Goal: Information Seeking & Learning: Compare options

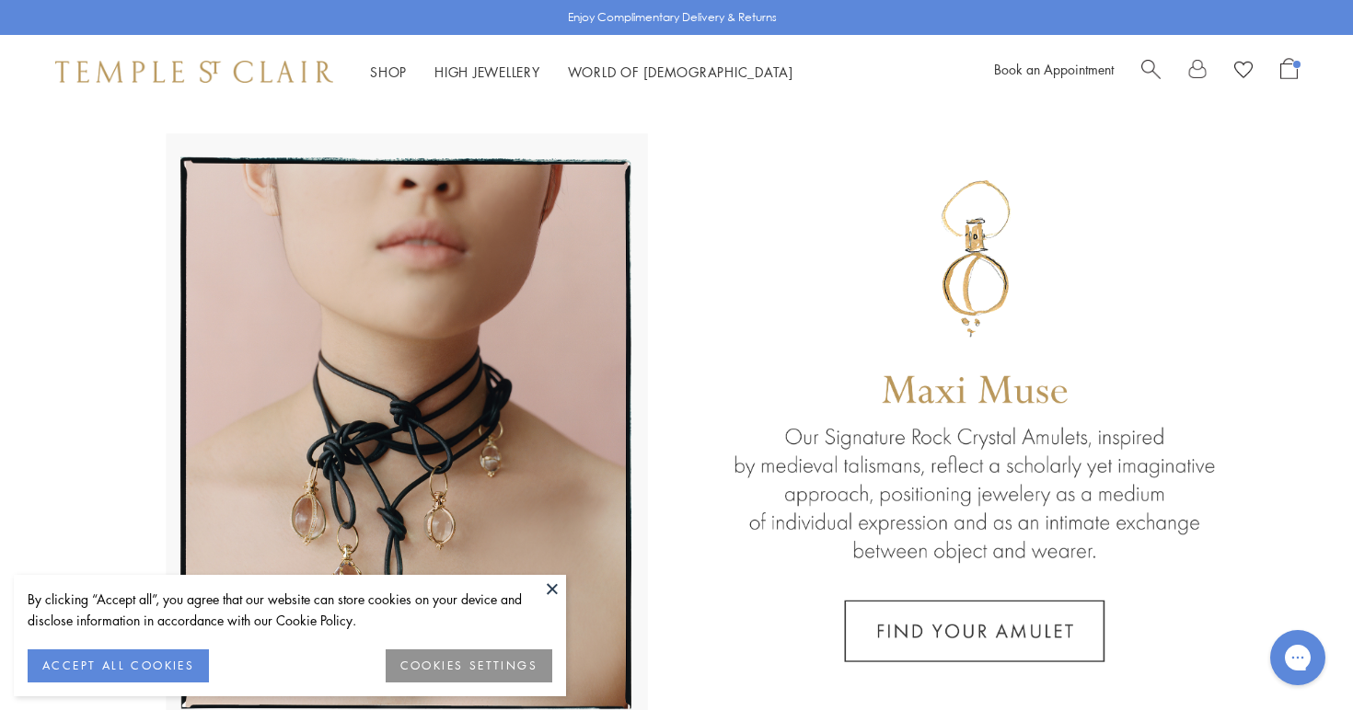
click at [186, 660] on button "ACCEPT ALL COOKIES" at bounding box center [118, 666] width 181 height 33
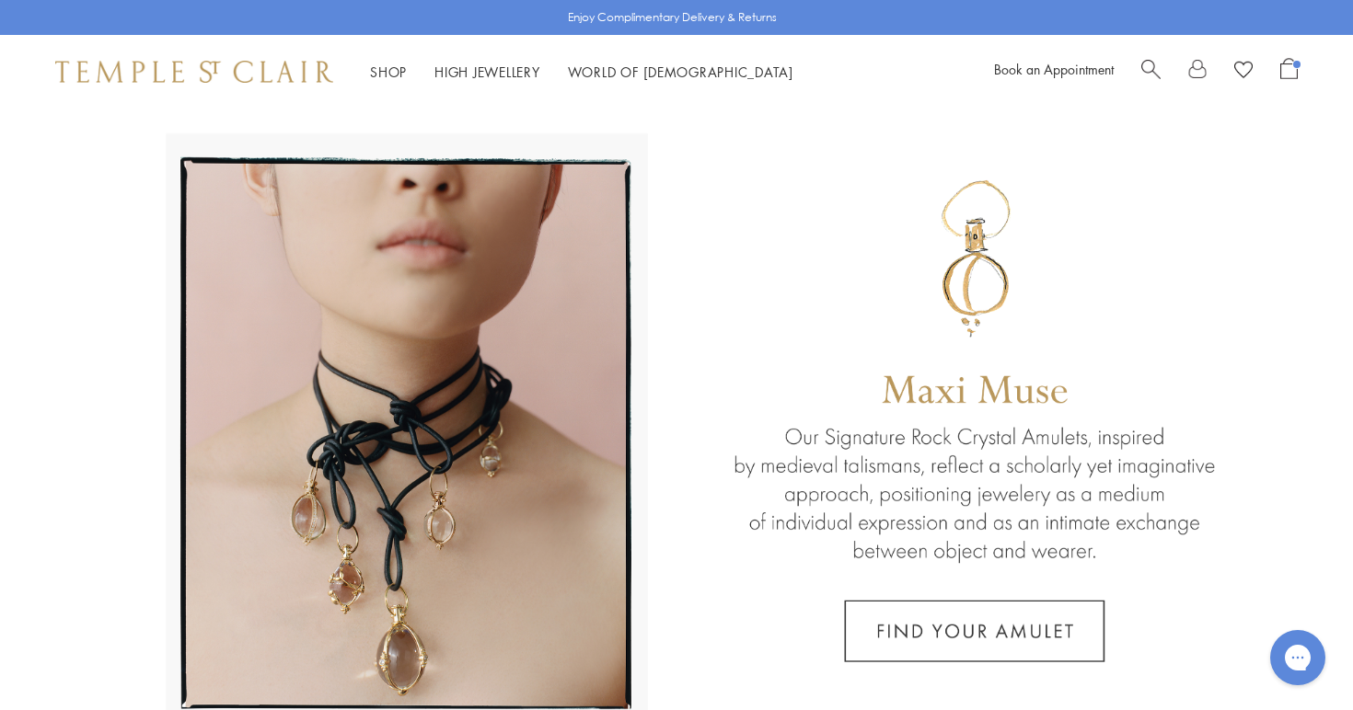
click at [1290, 66] on span "Open Shopping Bag" at bounding box center [1288, 68] width 17 height 21
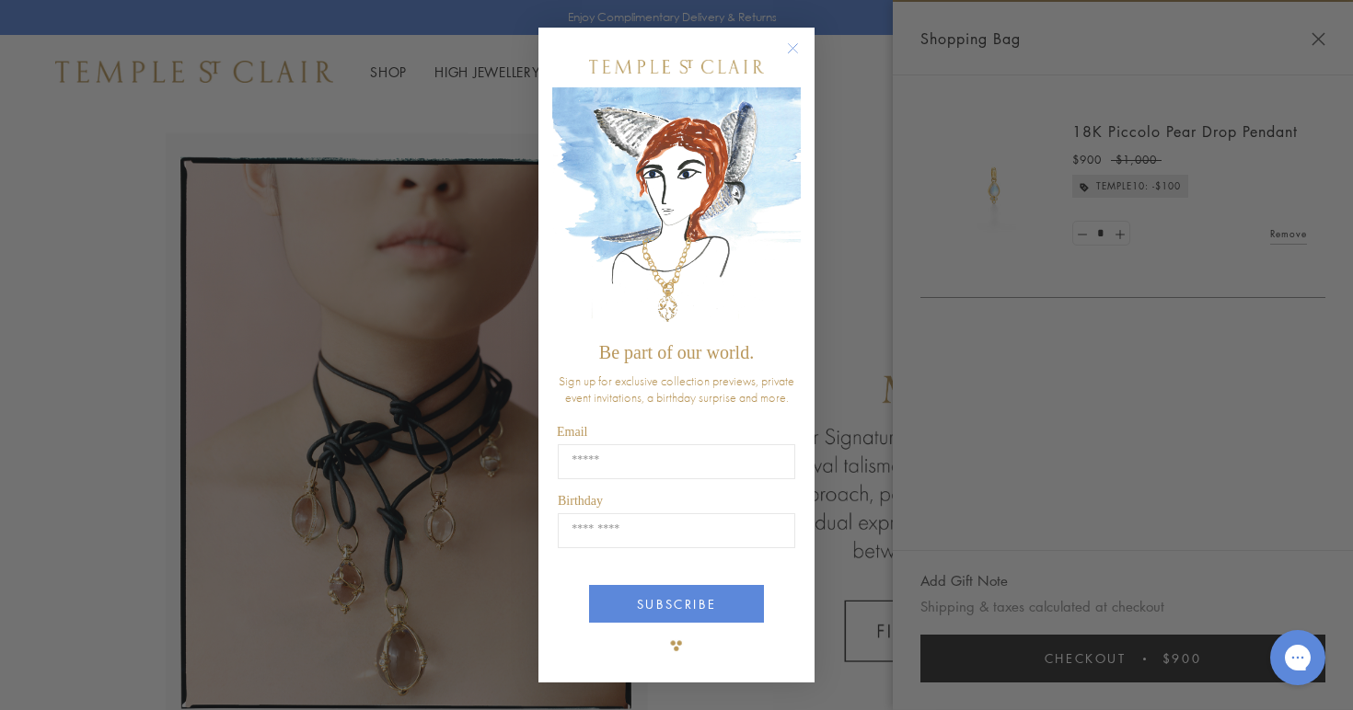
click at [1204, 131] on div "Close dialog Be part of our world. Sign up for exclusive collection previews, p…" at bounding box center [676, 355] width 1353 height 710
click at [790, 48] on circle "Close dialog" at bounding box center [793, 49] width 22 height 22
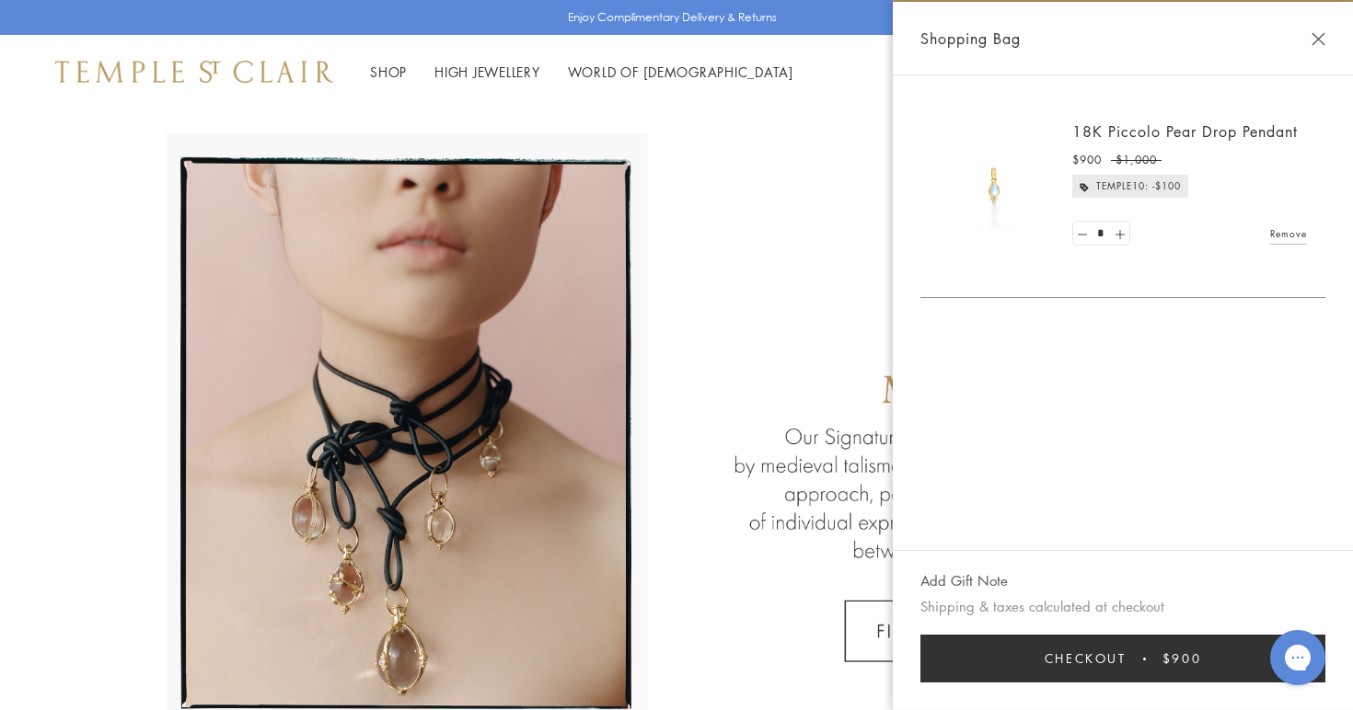
click at [1139, 131] on link "18K Piccolo Pear Drop Pendant" at bounding box center [1184, 131] width 225 height 20
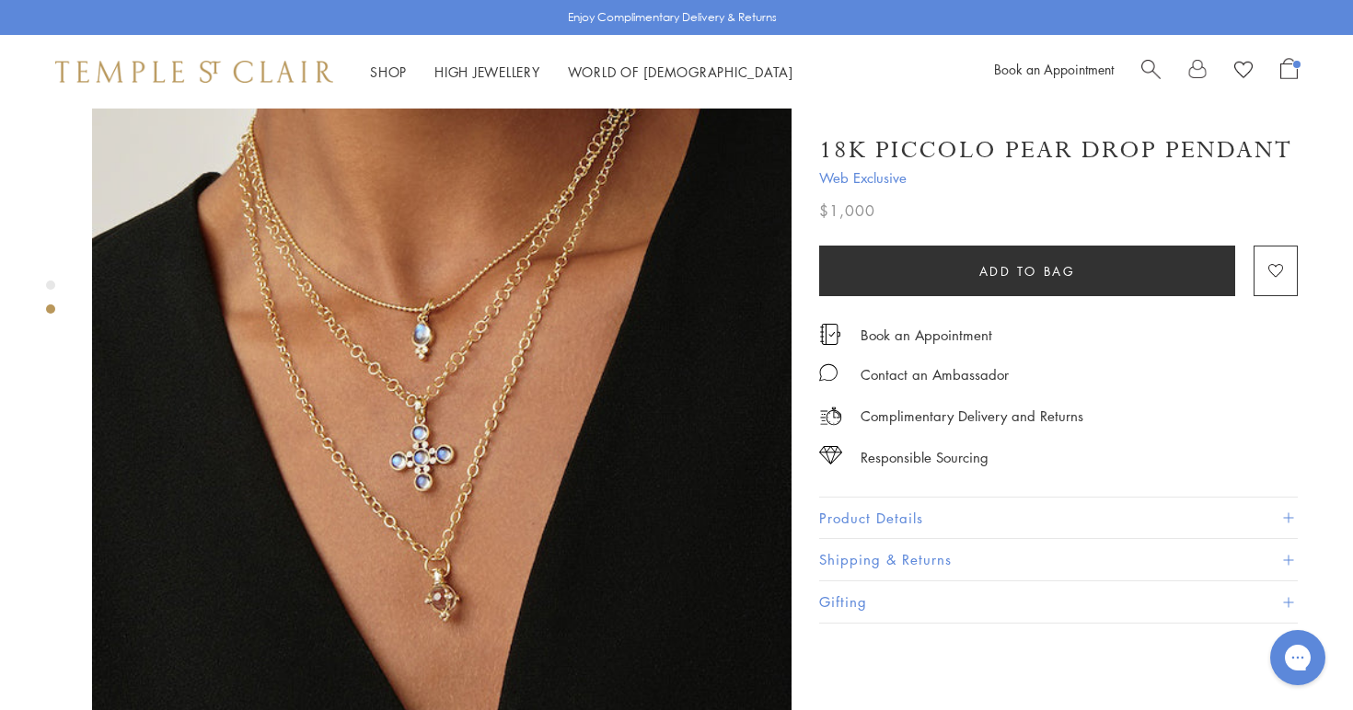
scroll to position [815, 0]
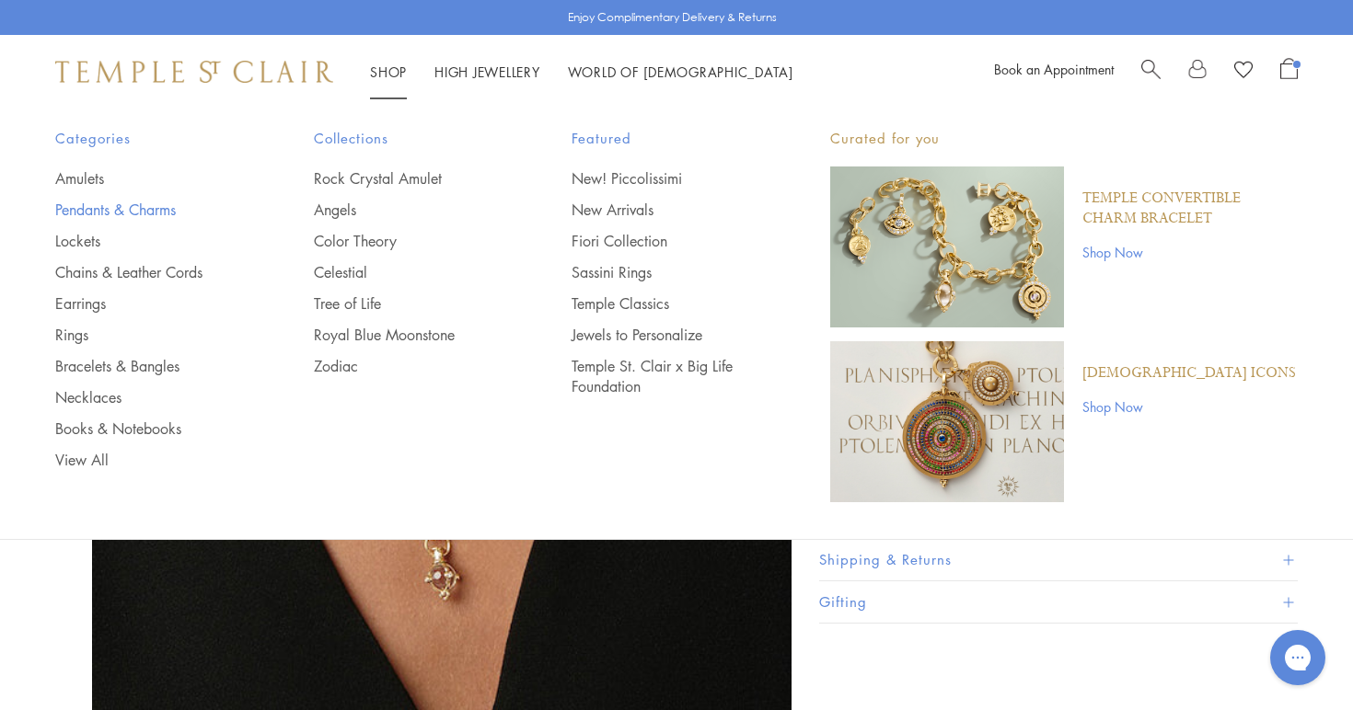
click at [158, 207] on link "Pendants & Charms" at bounding box center [147, 210] width 185 height 20
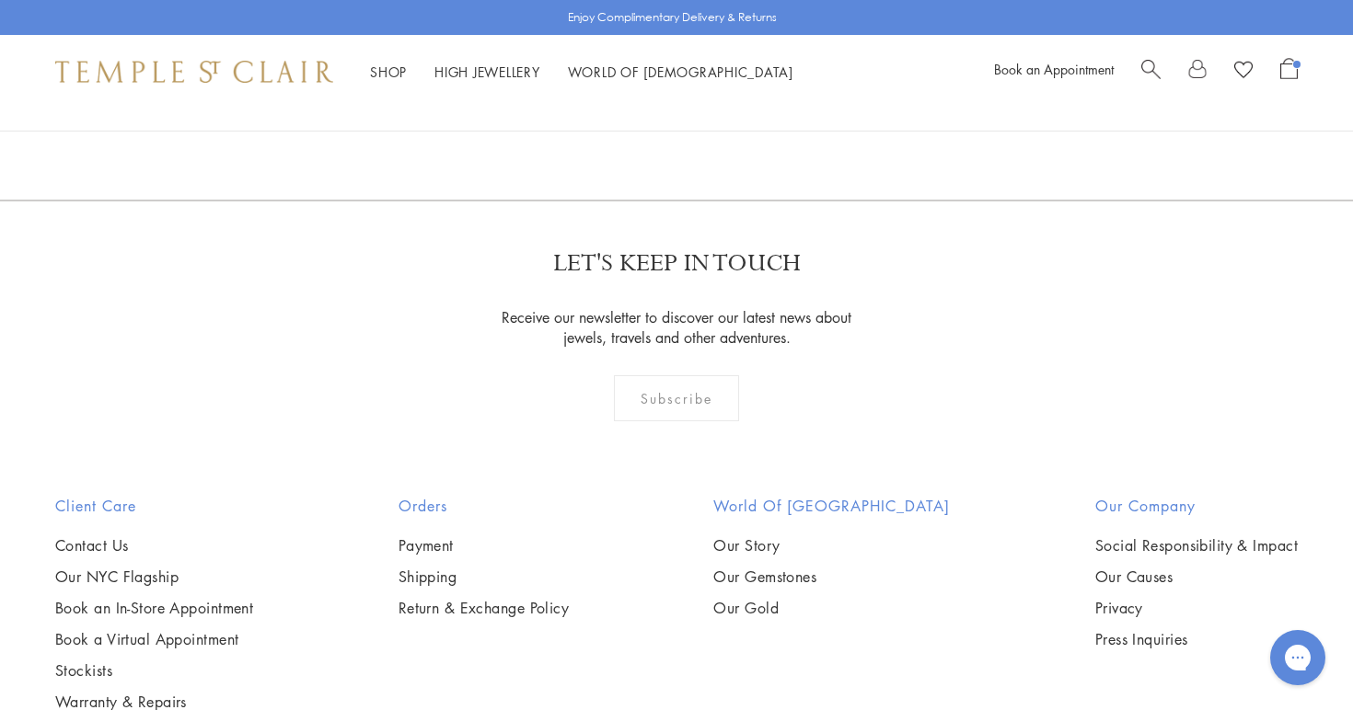
scroll to position [3820, 0]
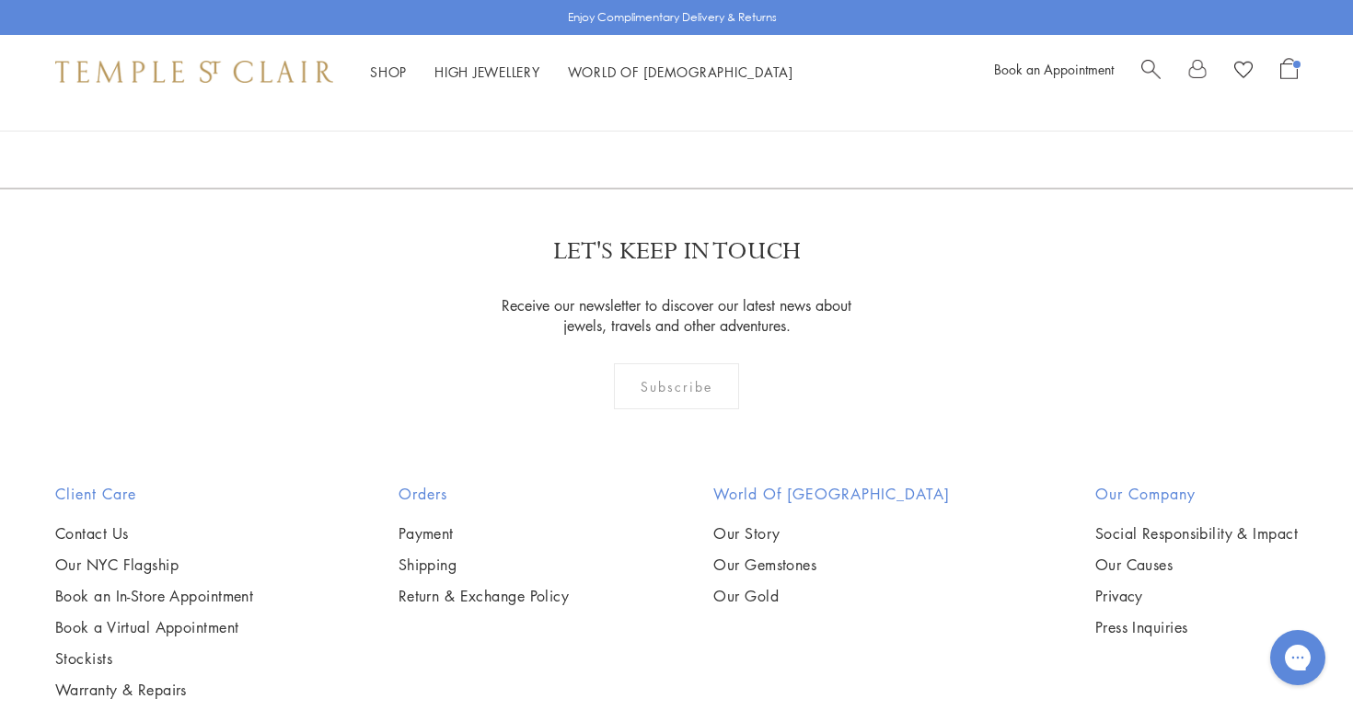
click at [0, 0] on img at bounding box center [0, 0] width 0 height 0
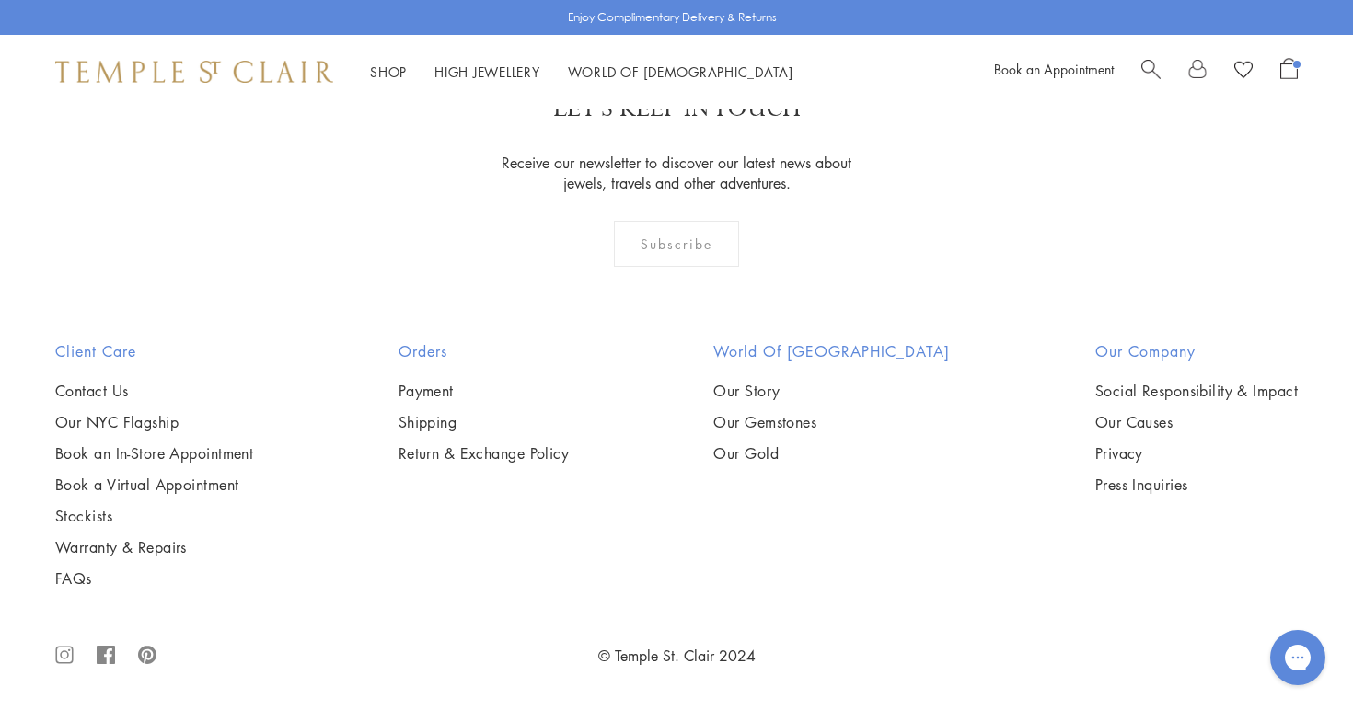
scroll to position [4400, 0]
click at [0, 0] on img at bounding box center [0, 0] width 0 height 0
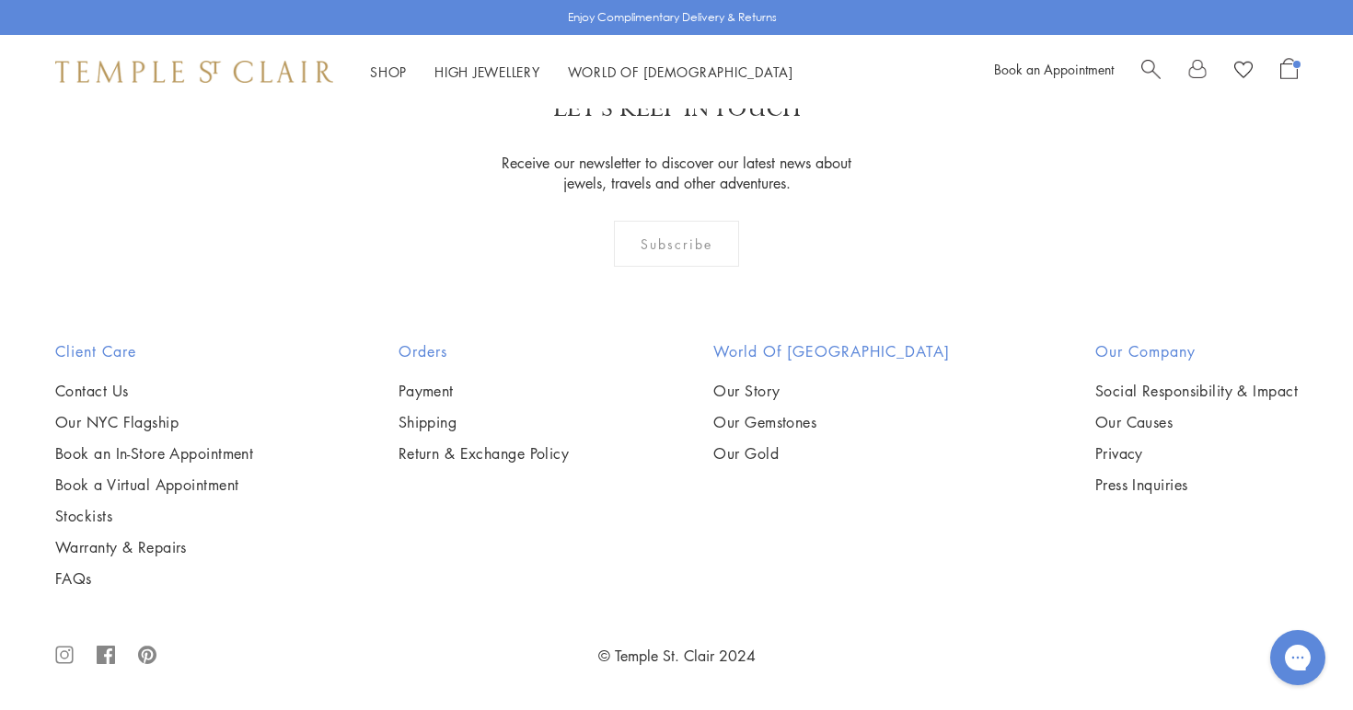
scroll to position [5889, 0]
click at [0, 0] on img at bounding box center [0, 0] width 0 height 0
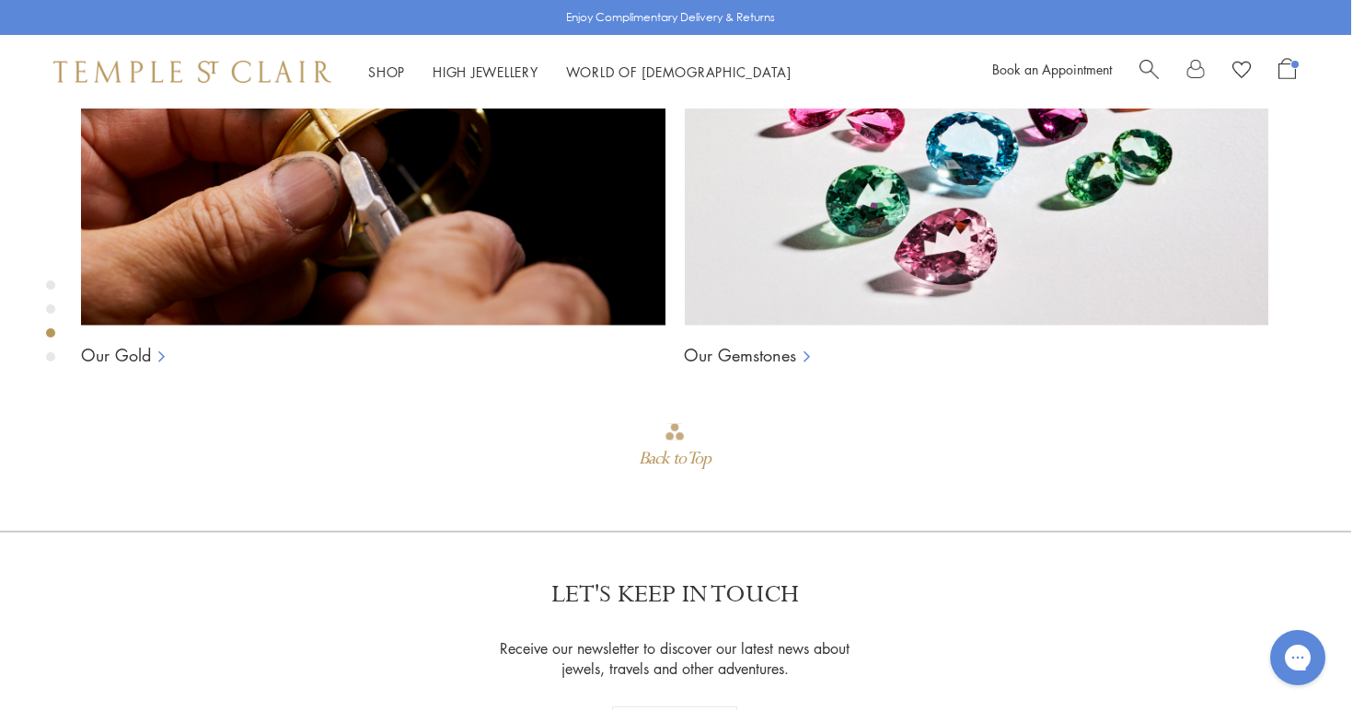
scroll to position [1471, 2]
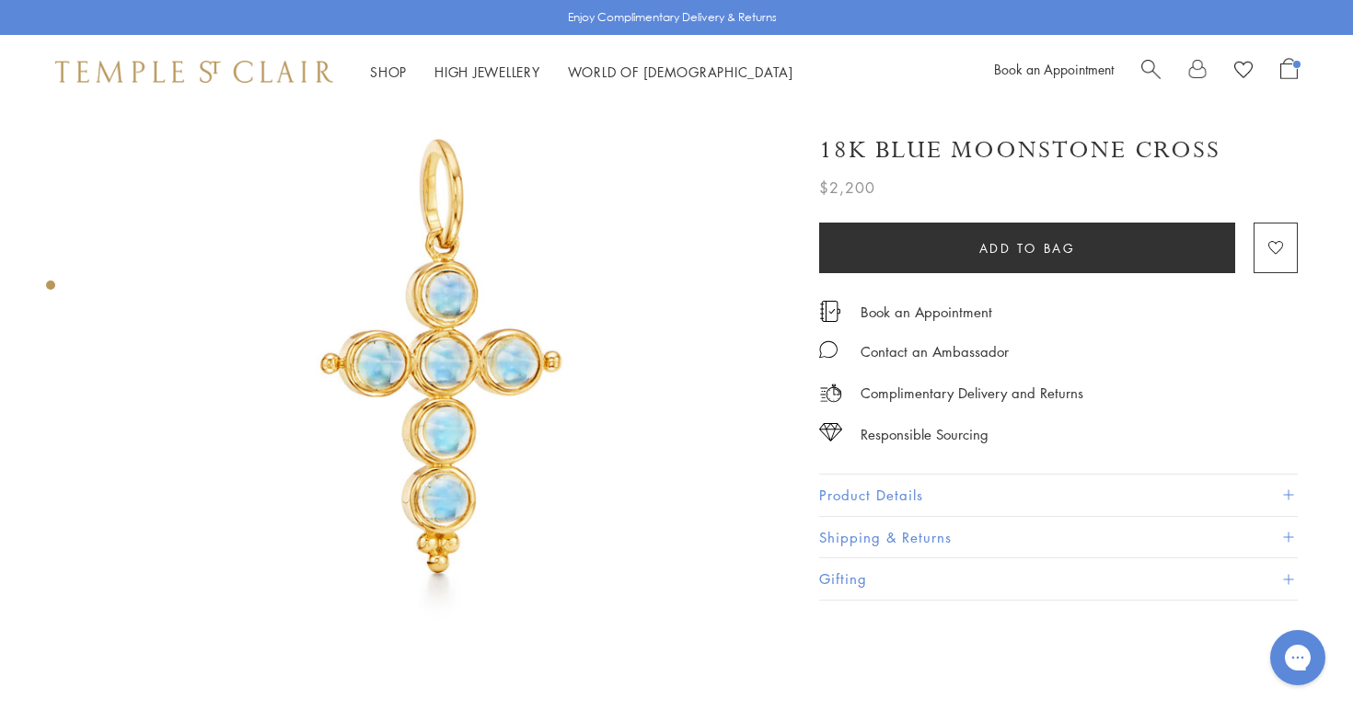
scroll to position [89, 0]
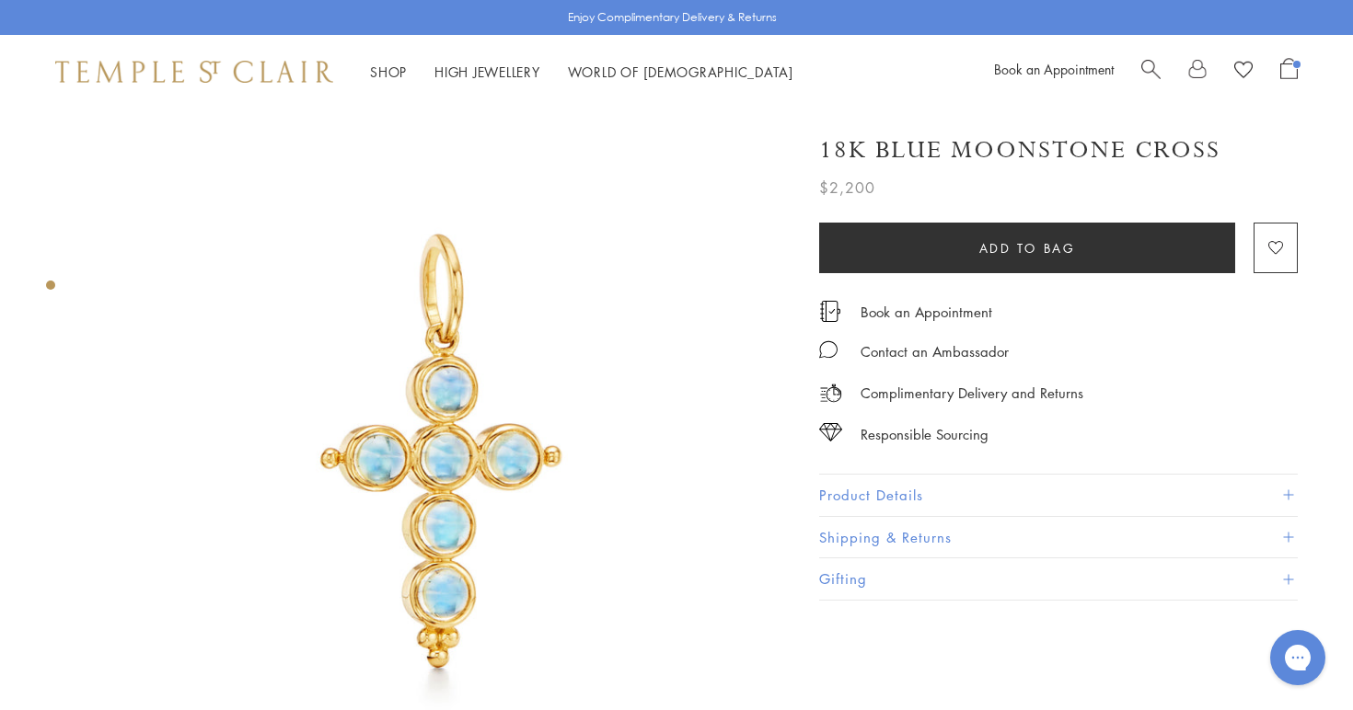
click at [1284, 491] on span at bounding box center [1288, 495] width 10 height 10
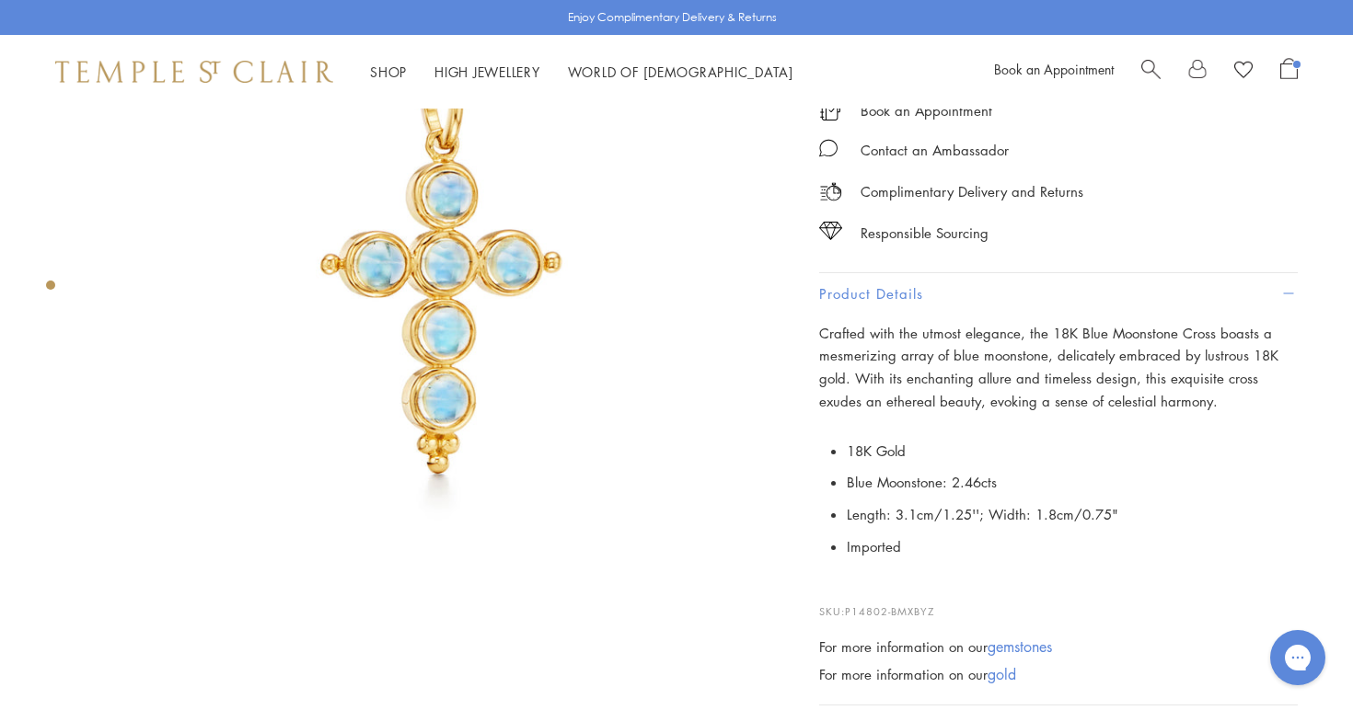
scroll to position [195, 0]
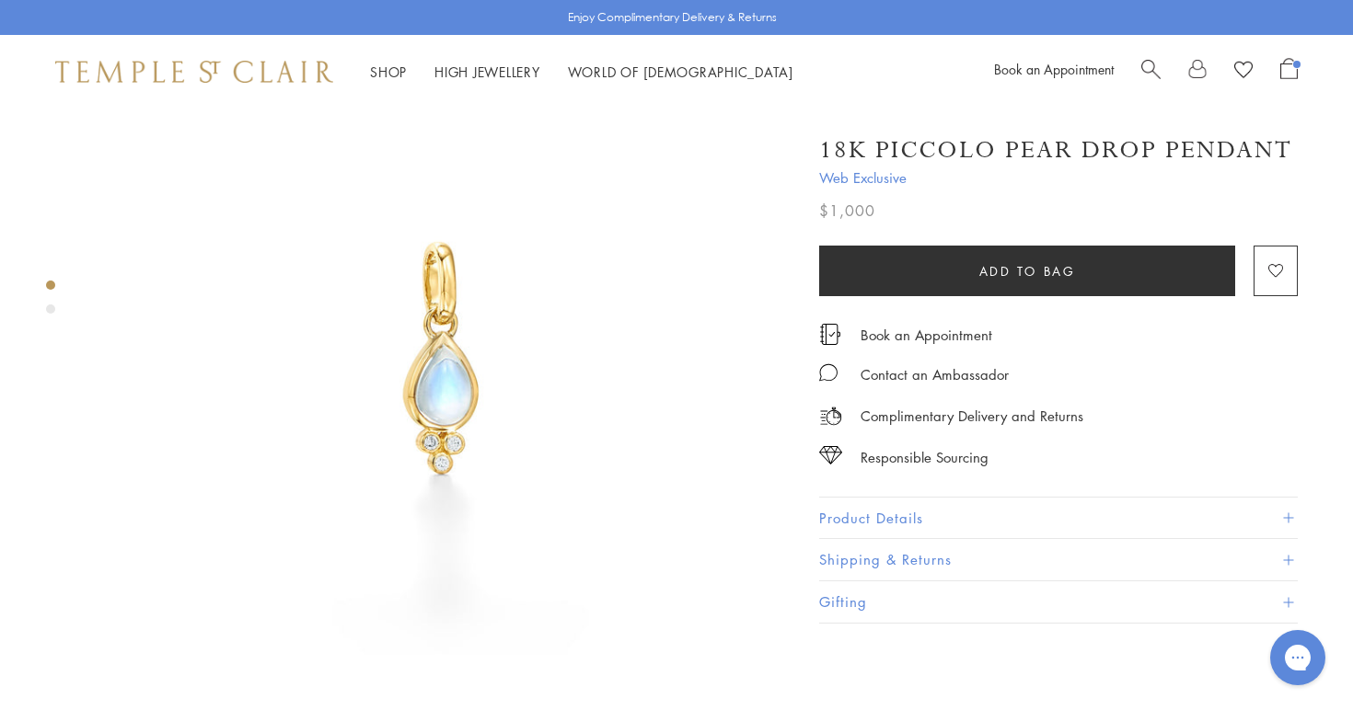
scroll to position [101, 0]
click at [1290, 513] on span at bounding box center [1288, 518] width 10 height 10
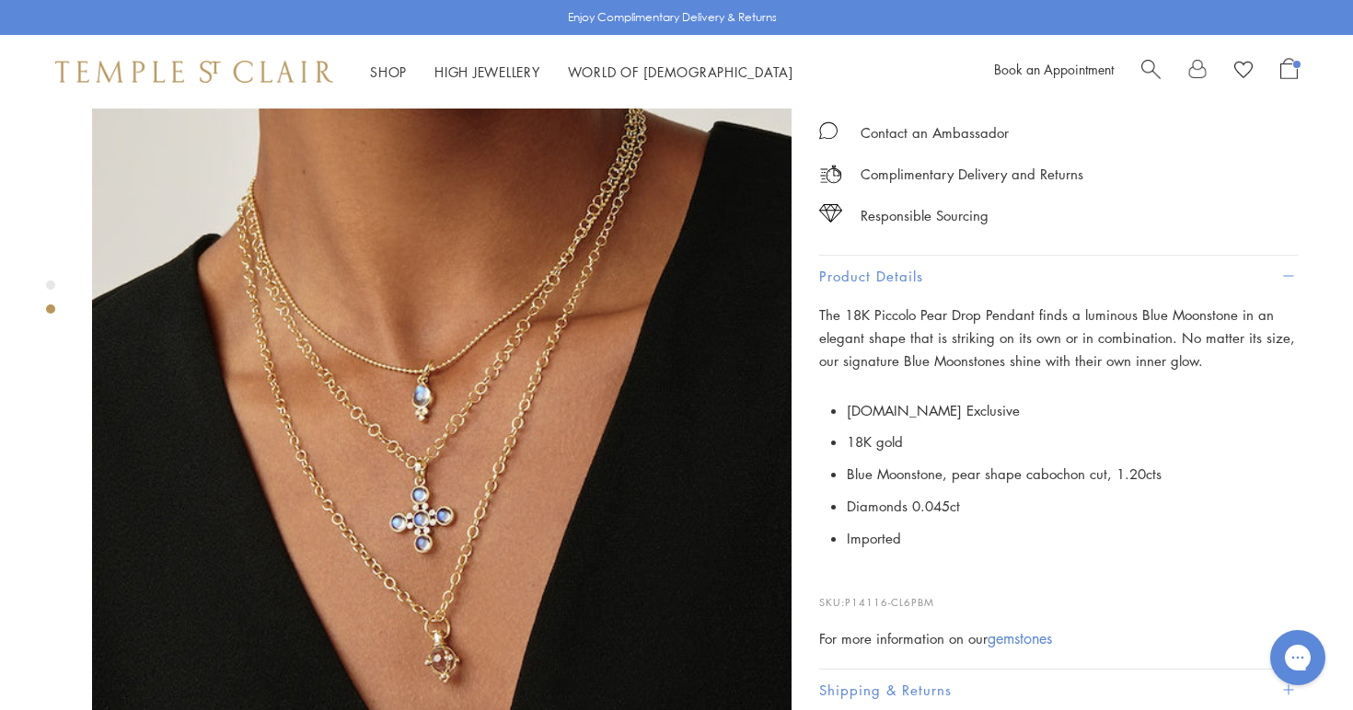
scroll to position [744, 0]
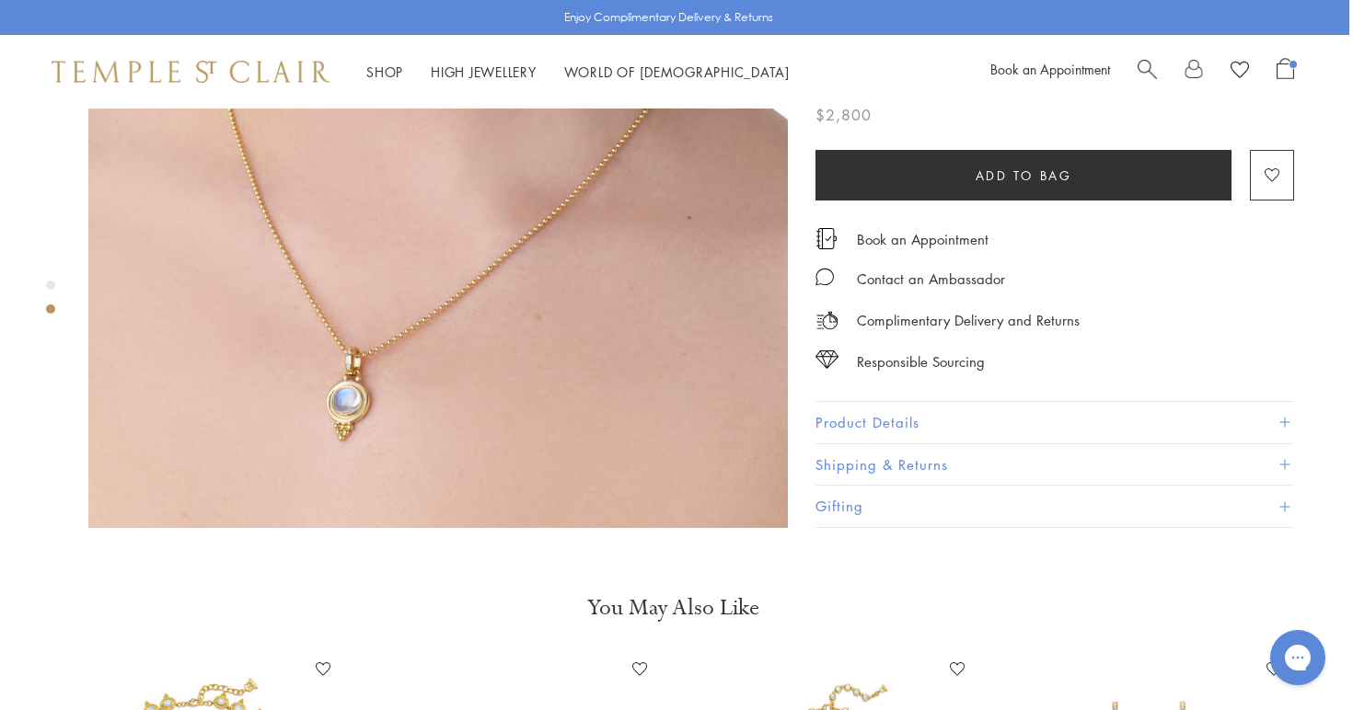
scroll to position [998, 4]
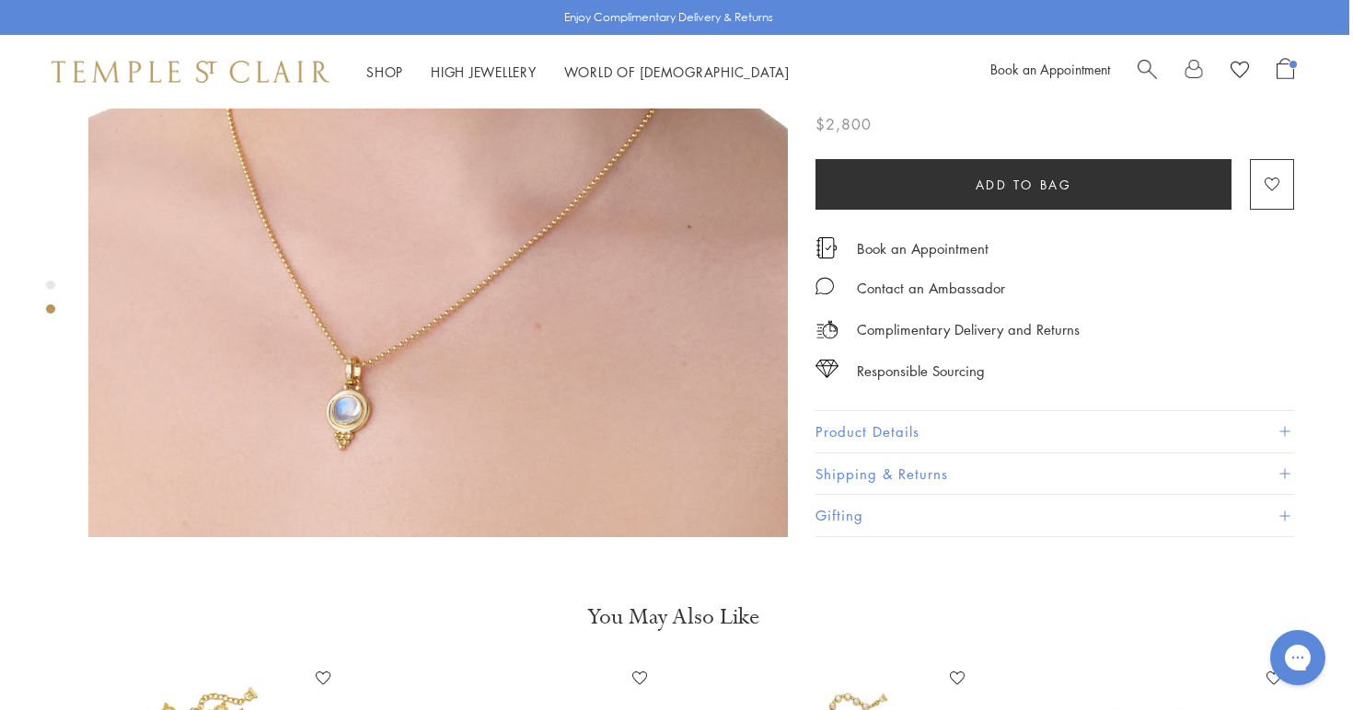
click at [1288, 426] on span at bounding box center [1284, 431] width 10 height 10
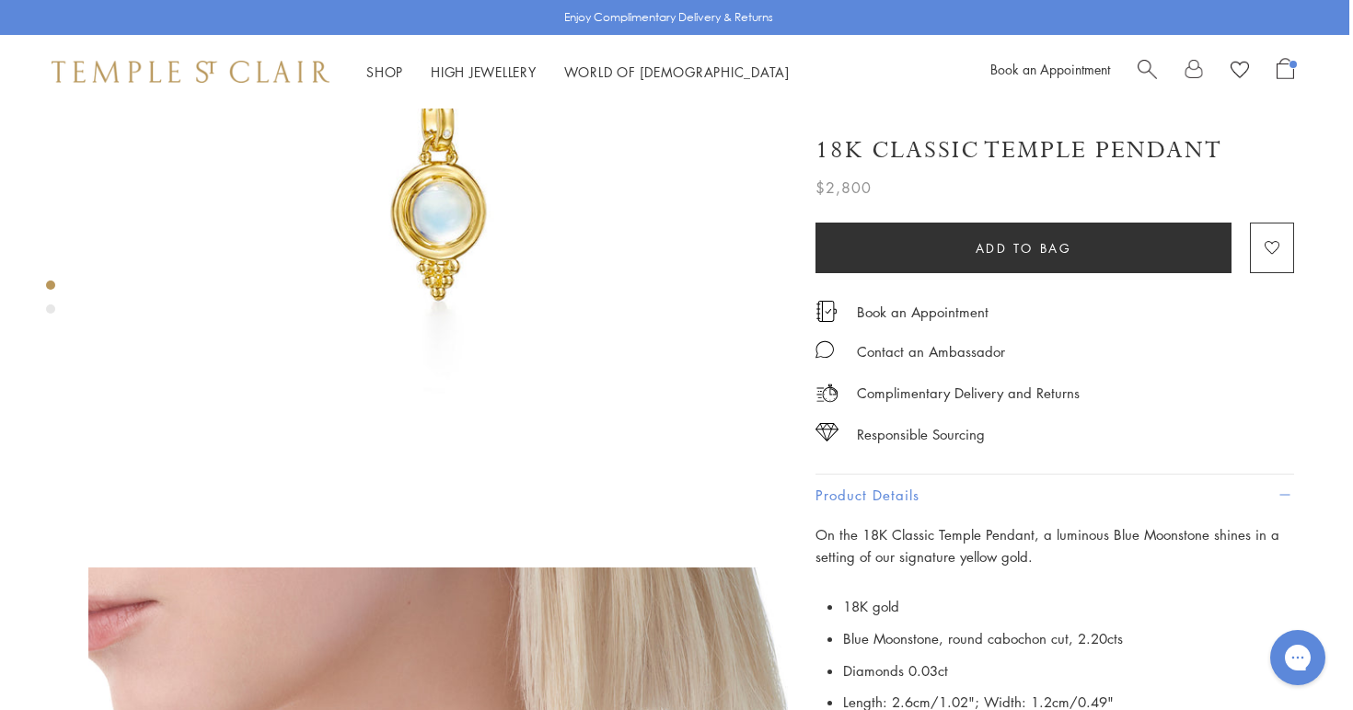
scroll to position [254, 4]
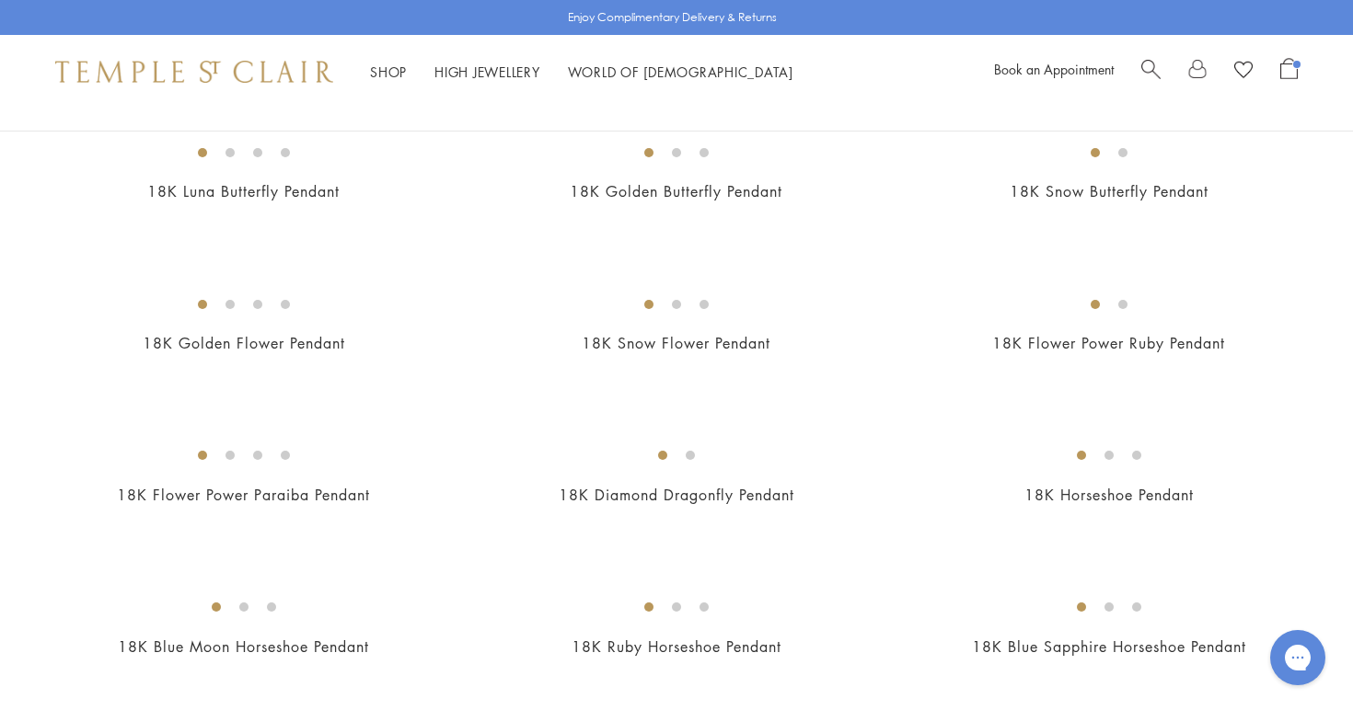
scroll to position [664, 0]
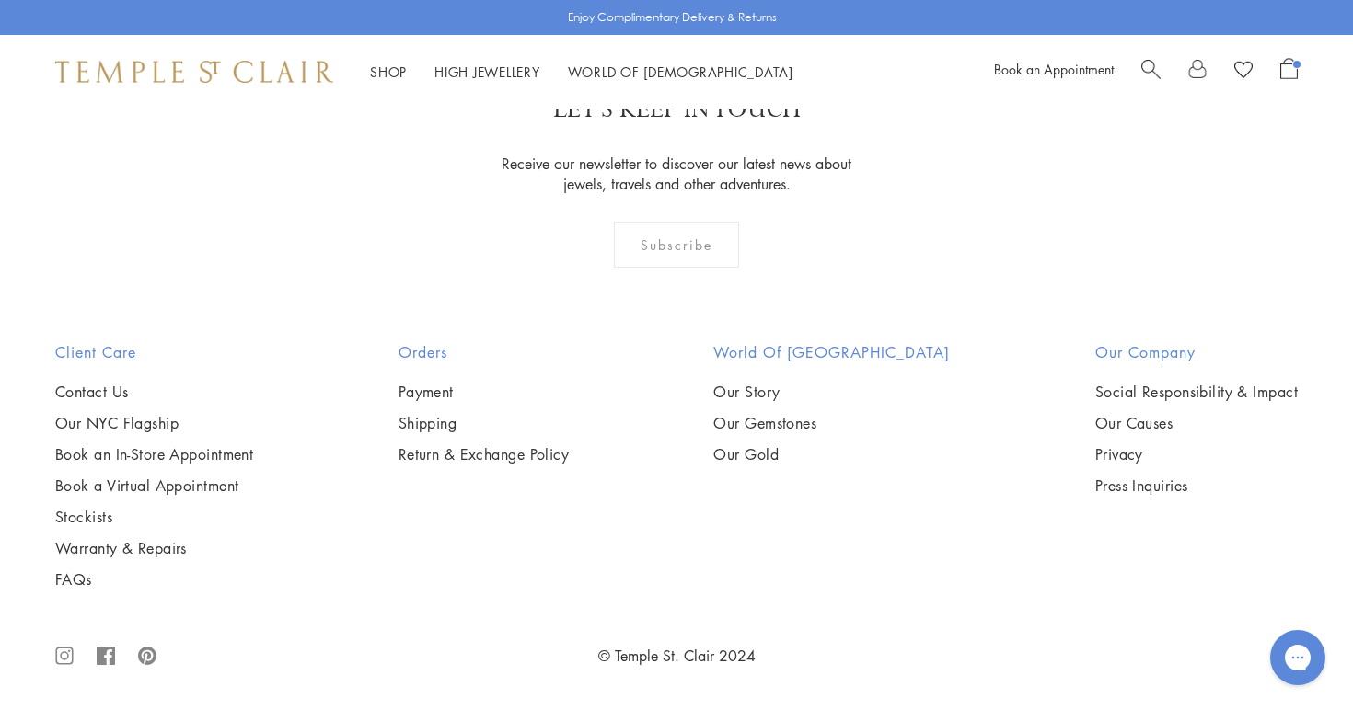
scroll to position [9602, 0]
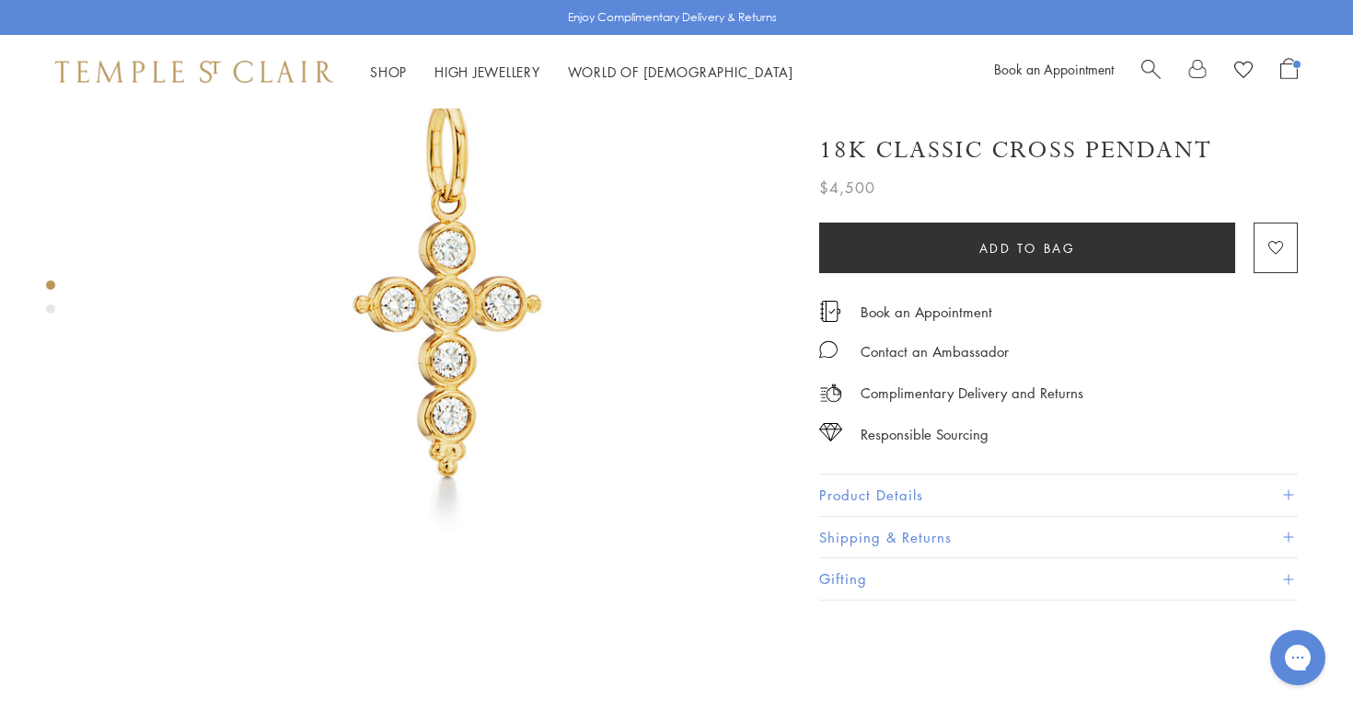
scroll to position [178, 0]
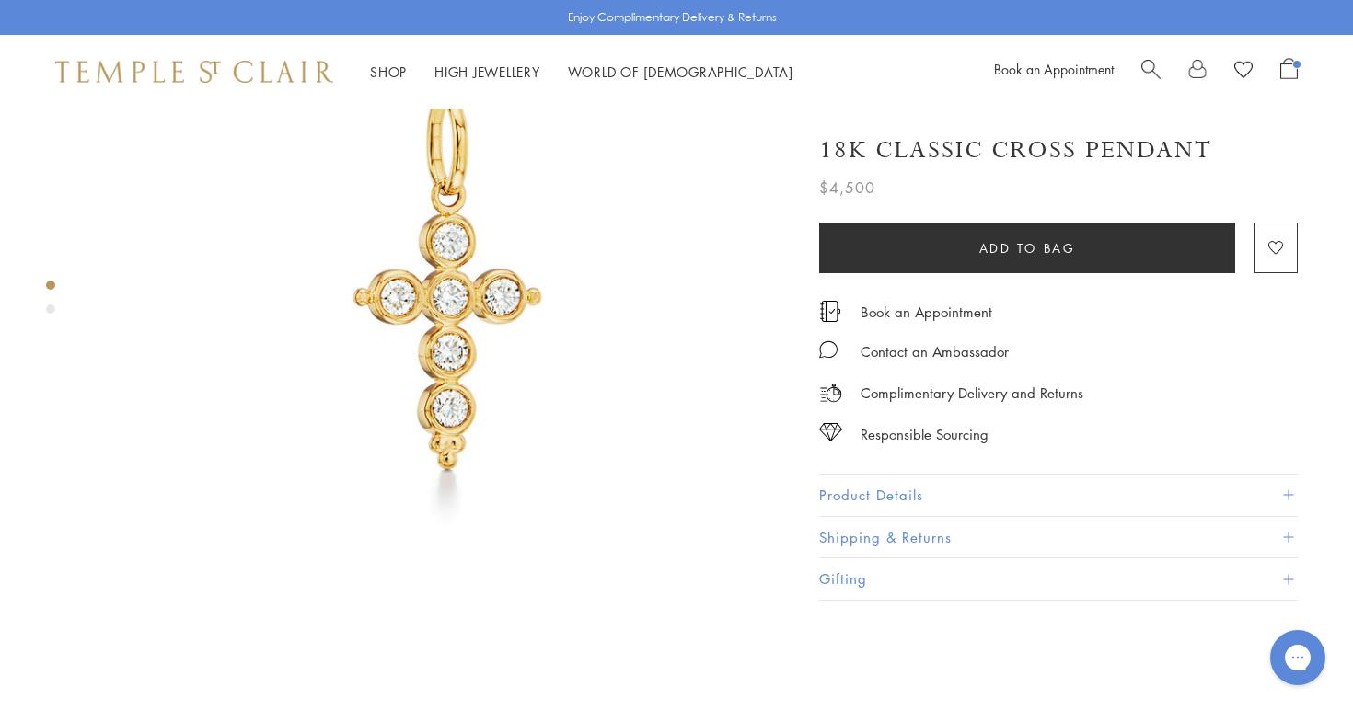
click at [1287, 490] on span at bounding box center [1288, 495] width 10 height 10
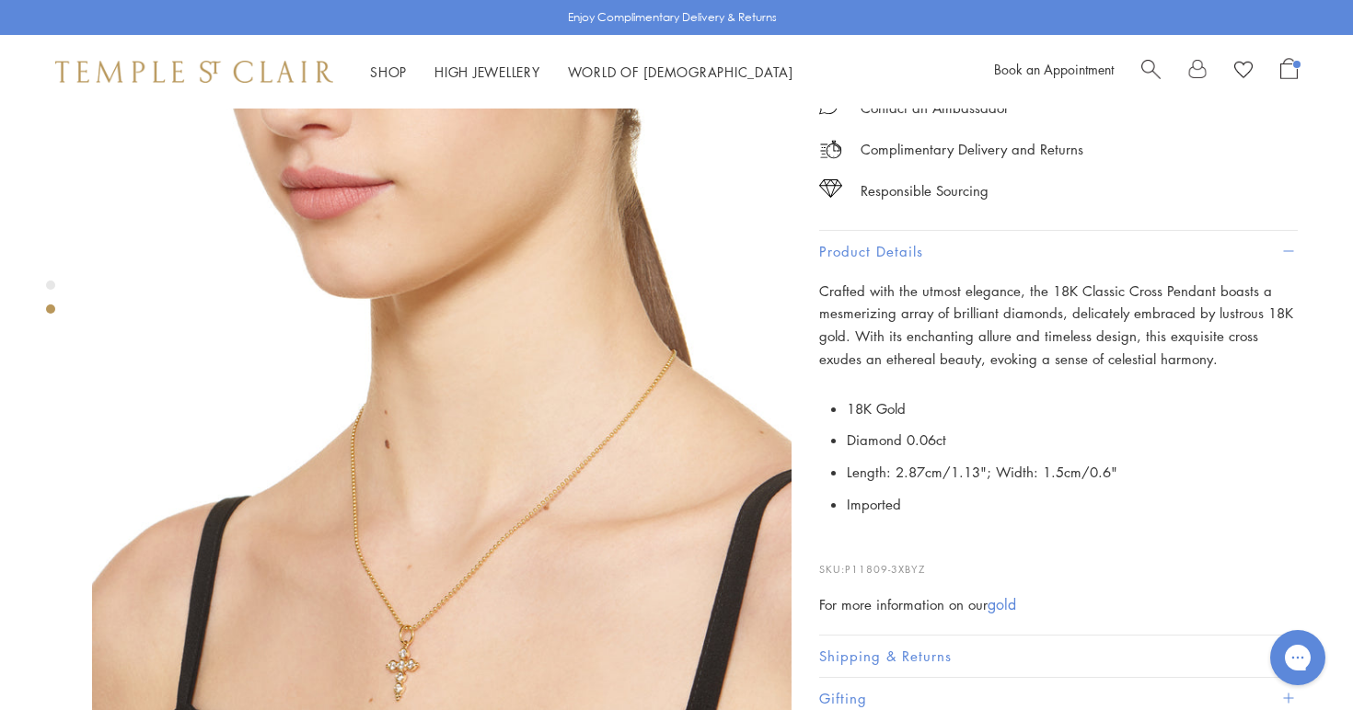
scroll to position [772, 0]
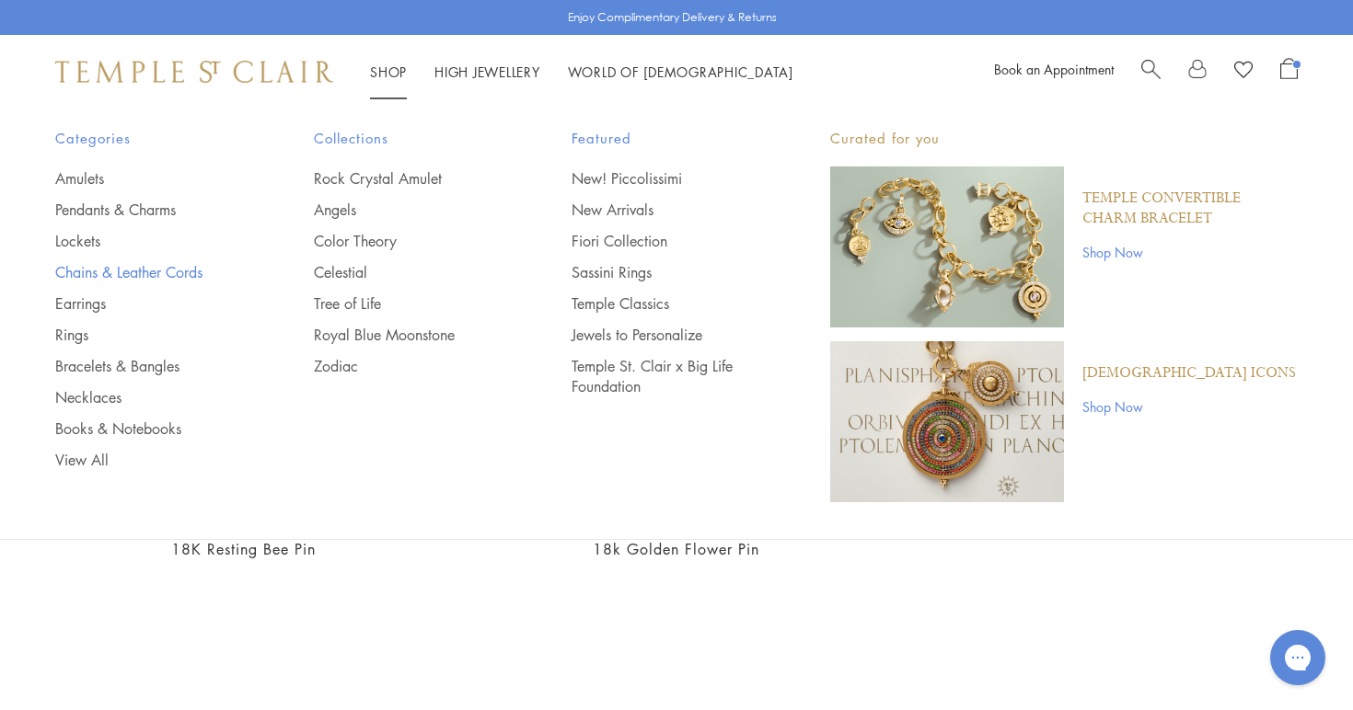
click at [89, 271] on link "Chains & Leather Cords" at bounding box center [147, 272] width 185 height 20
click at [77, 210] on link "Pendants & Charms" at bounding box center [147, 210] width 185 height 20
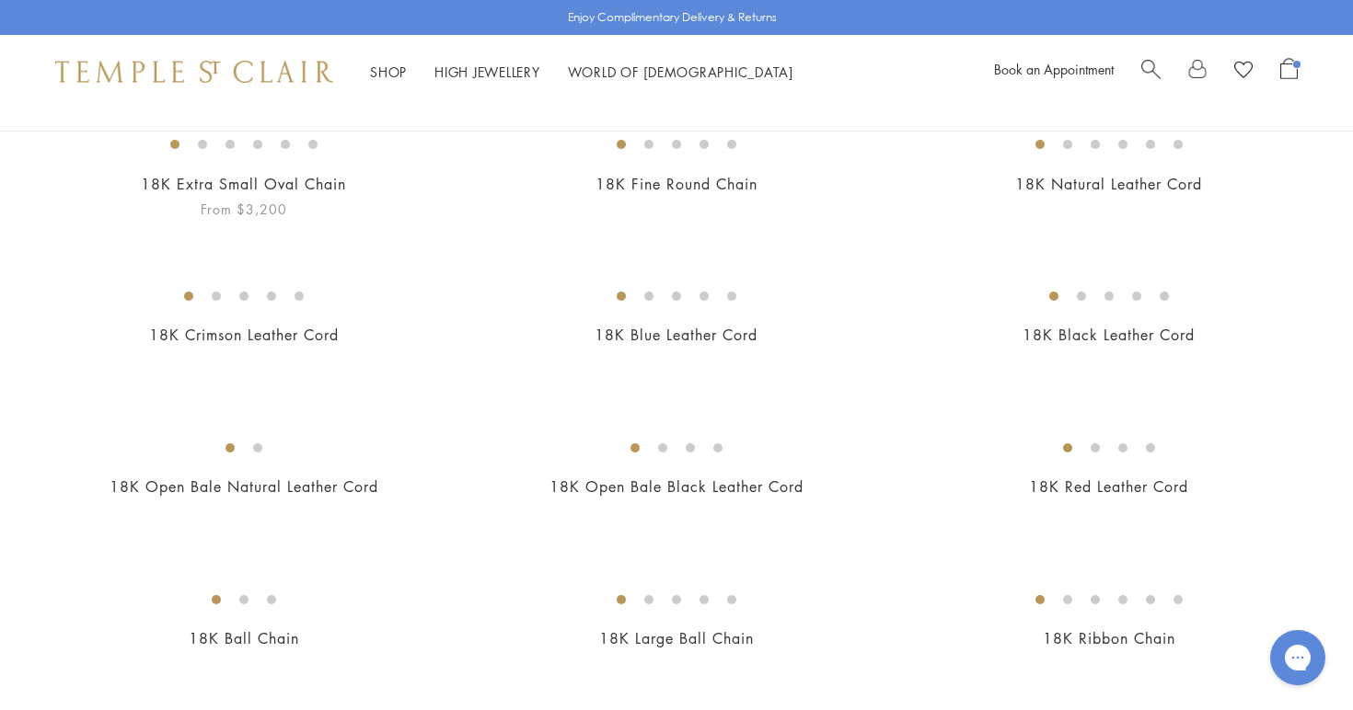
scroll to position [230, 0]
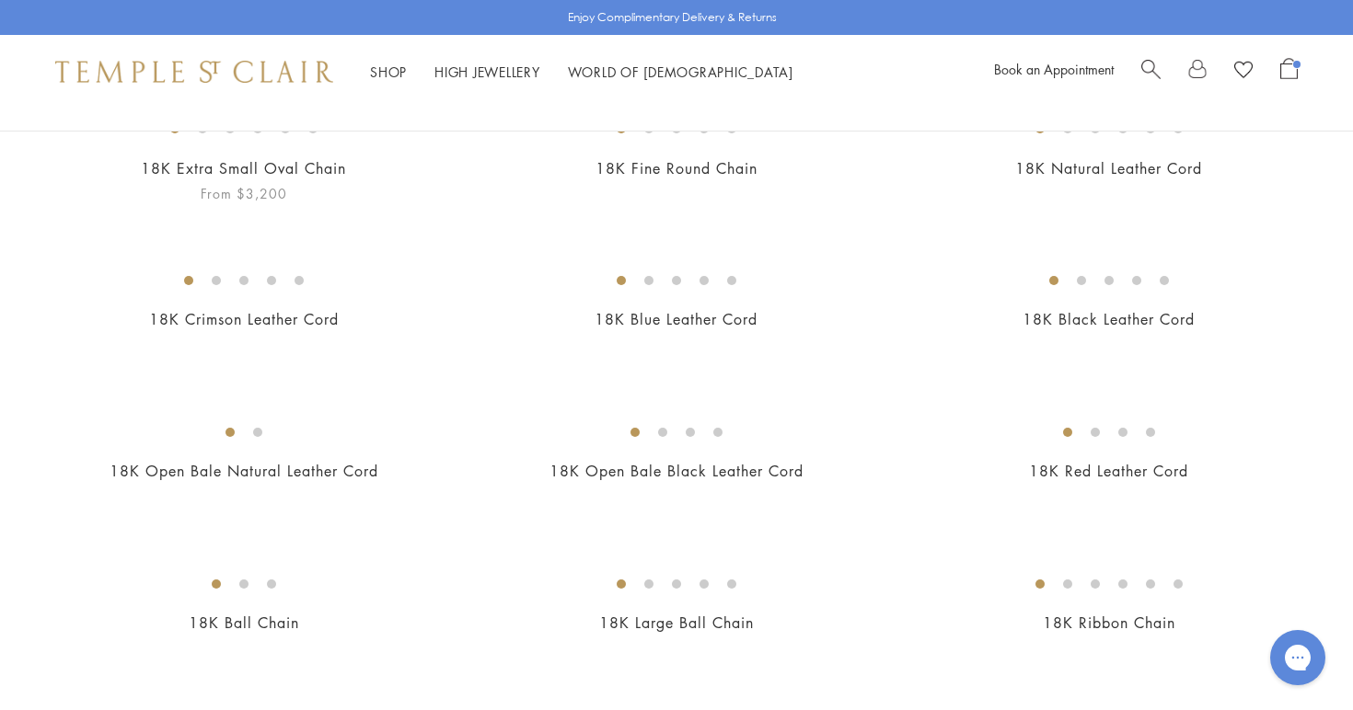
click at [324, 179] on link "18K Extra Small Oval Chain" at bounding box center [243, 168] width 205 height 20
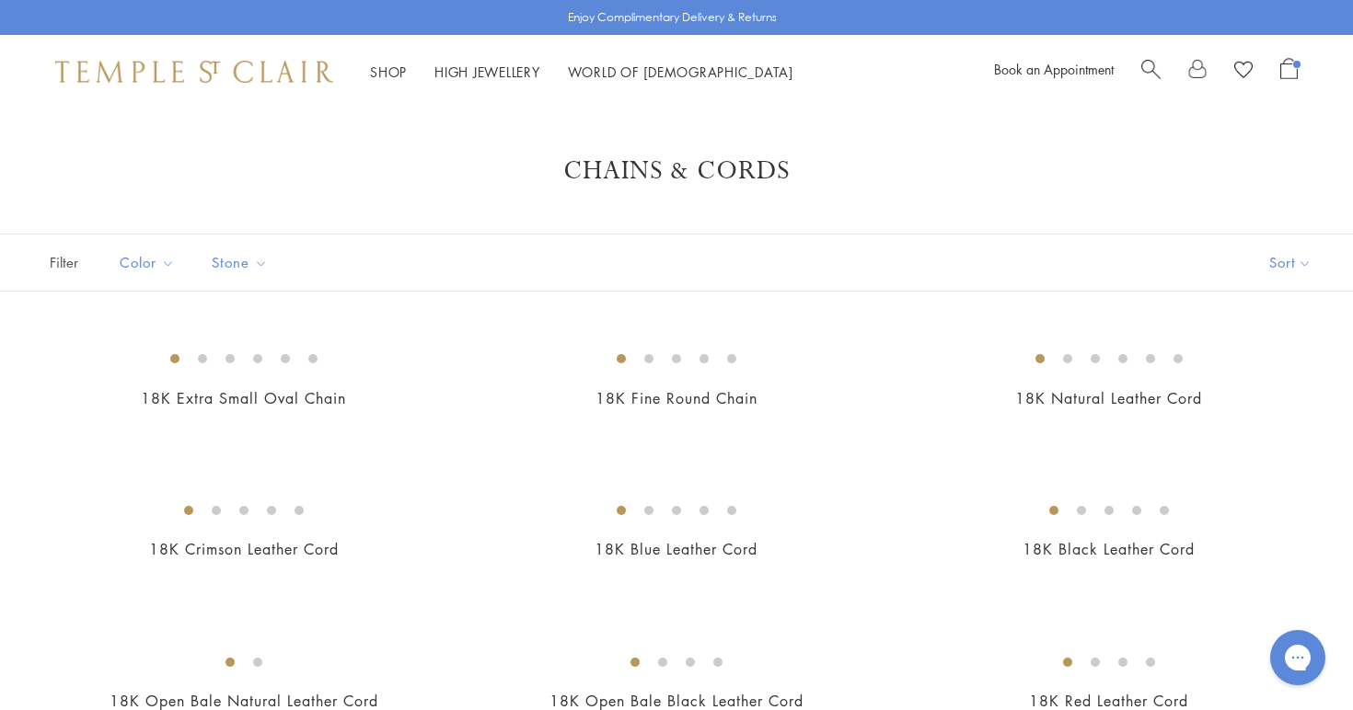
scroll to position [0, 0]
click at [1290, 69] on span "Open Shopping Bag" at bounding box center [1288, 68] width 17 height 21
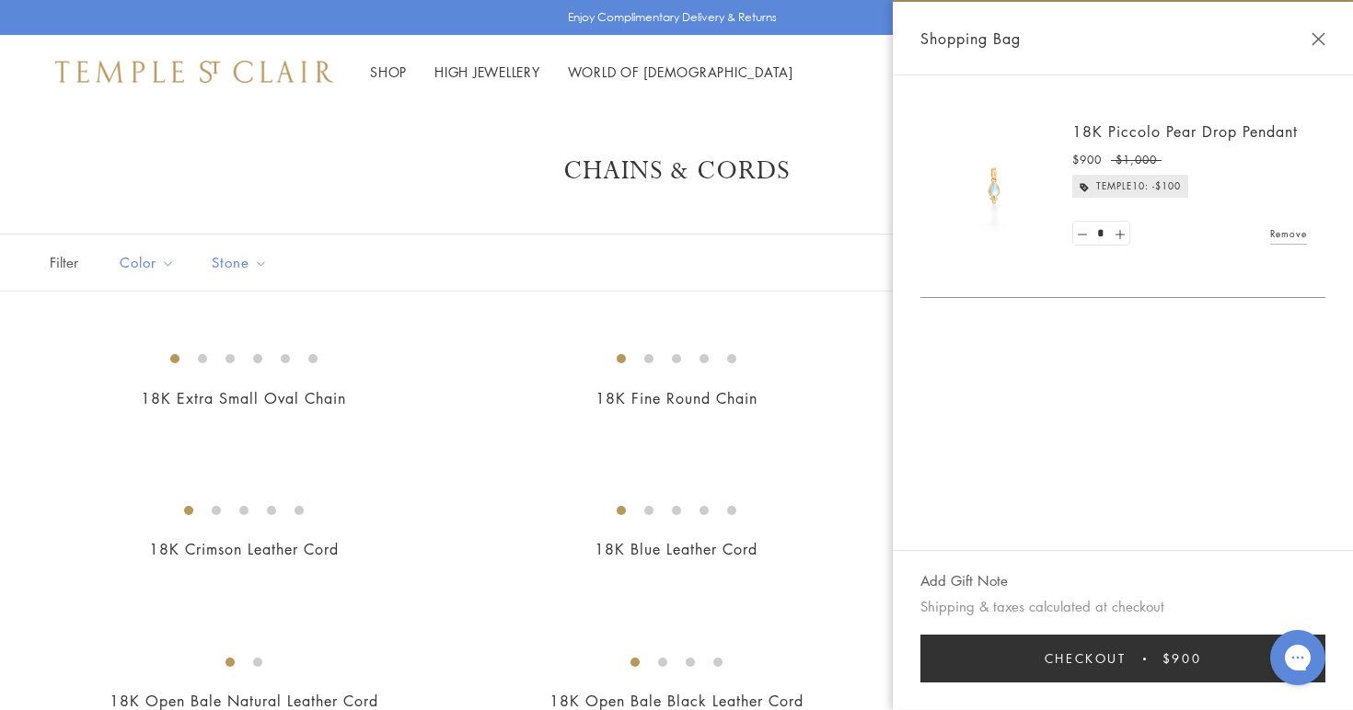
click at [1323, 33] on button "Close Shopping Bag" at bounding box center [1318, 39] width 14 height 14
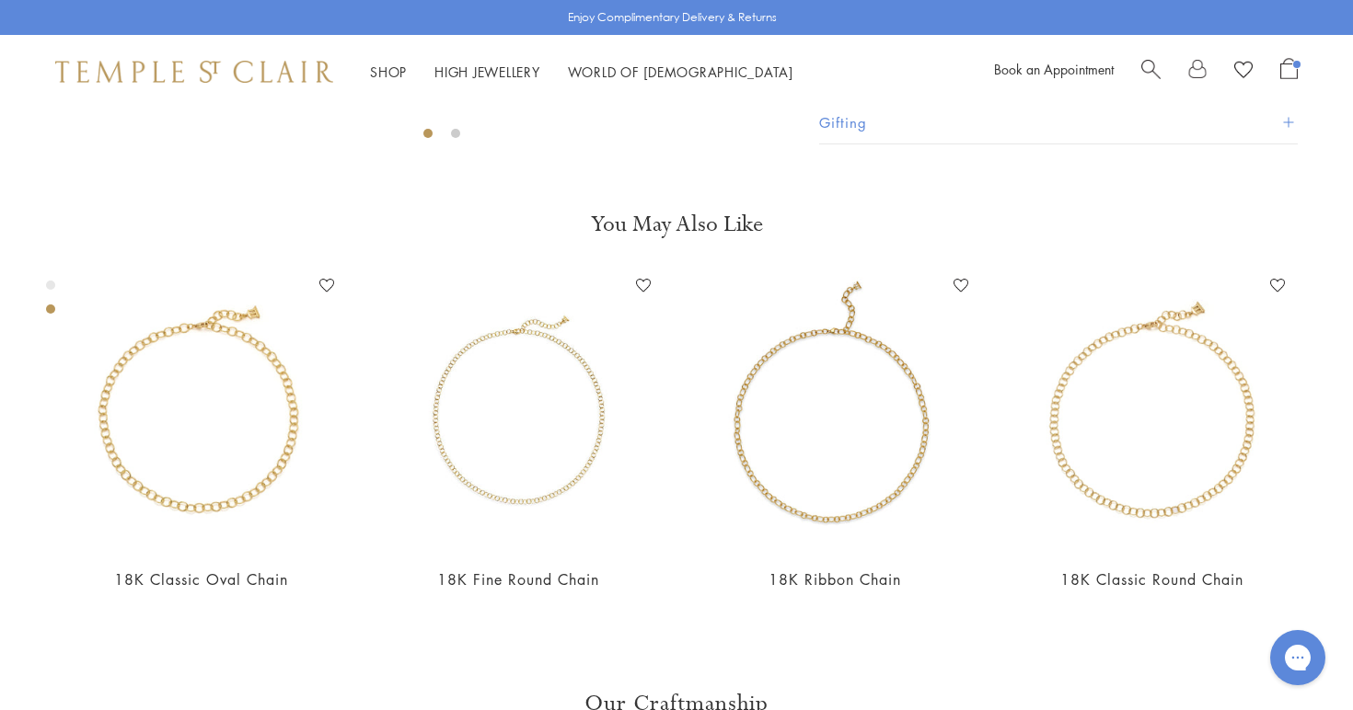
scroll to position [701, 0]
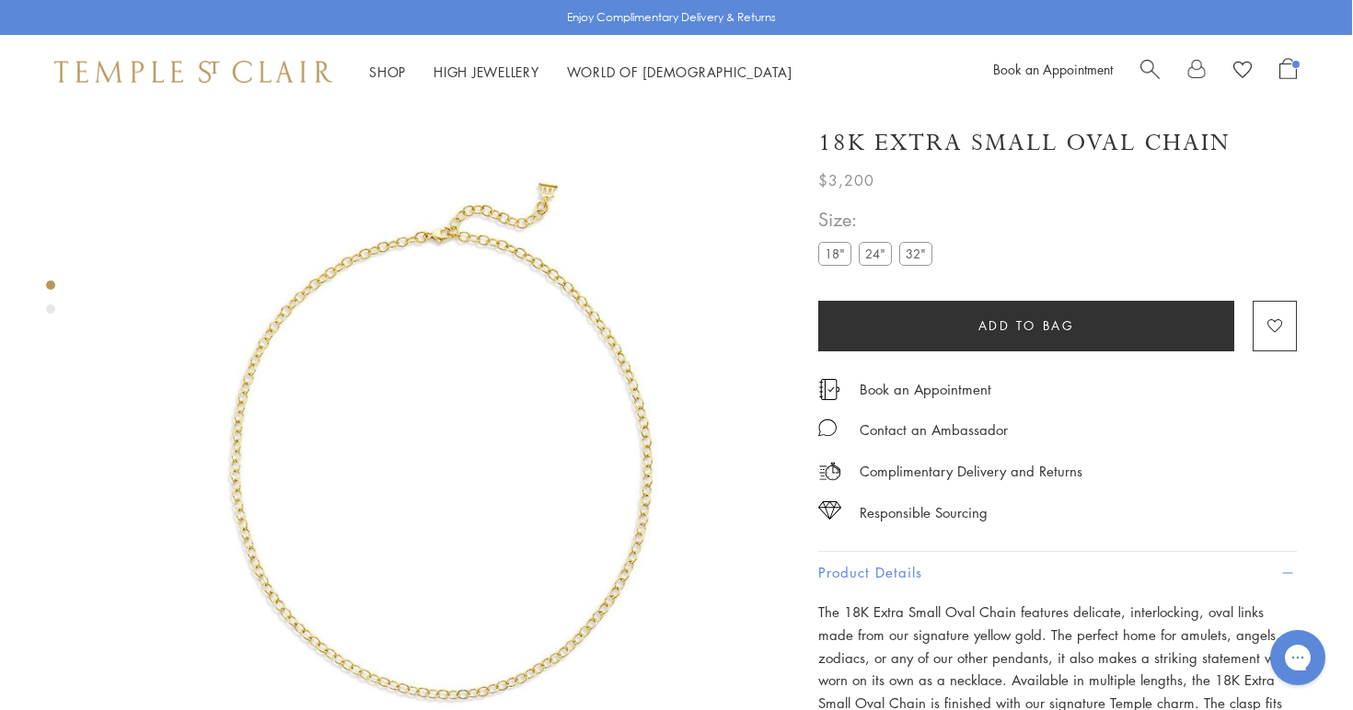
scroll to position [0, 1]
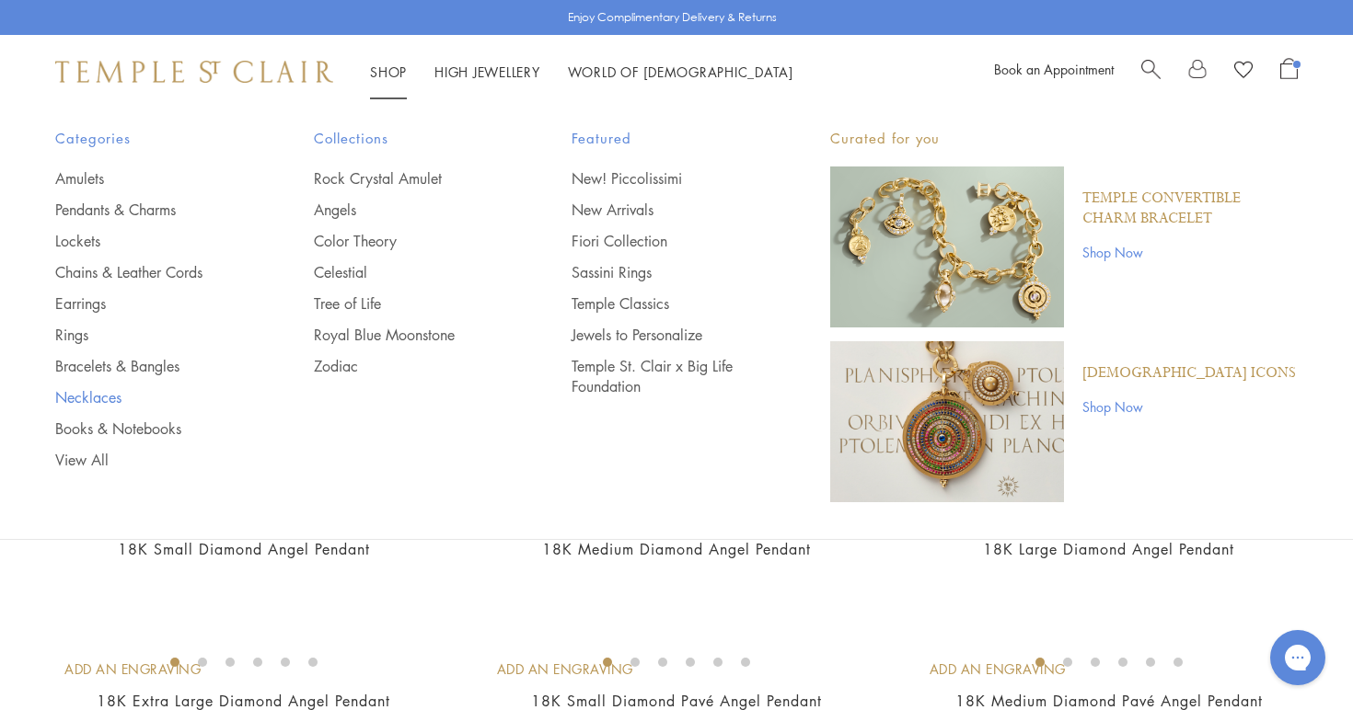
click at [94, 392] on link "Necklaces" at bounding box center [147, 397] width 185 height 20
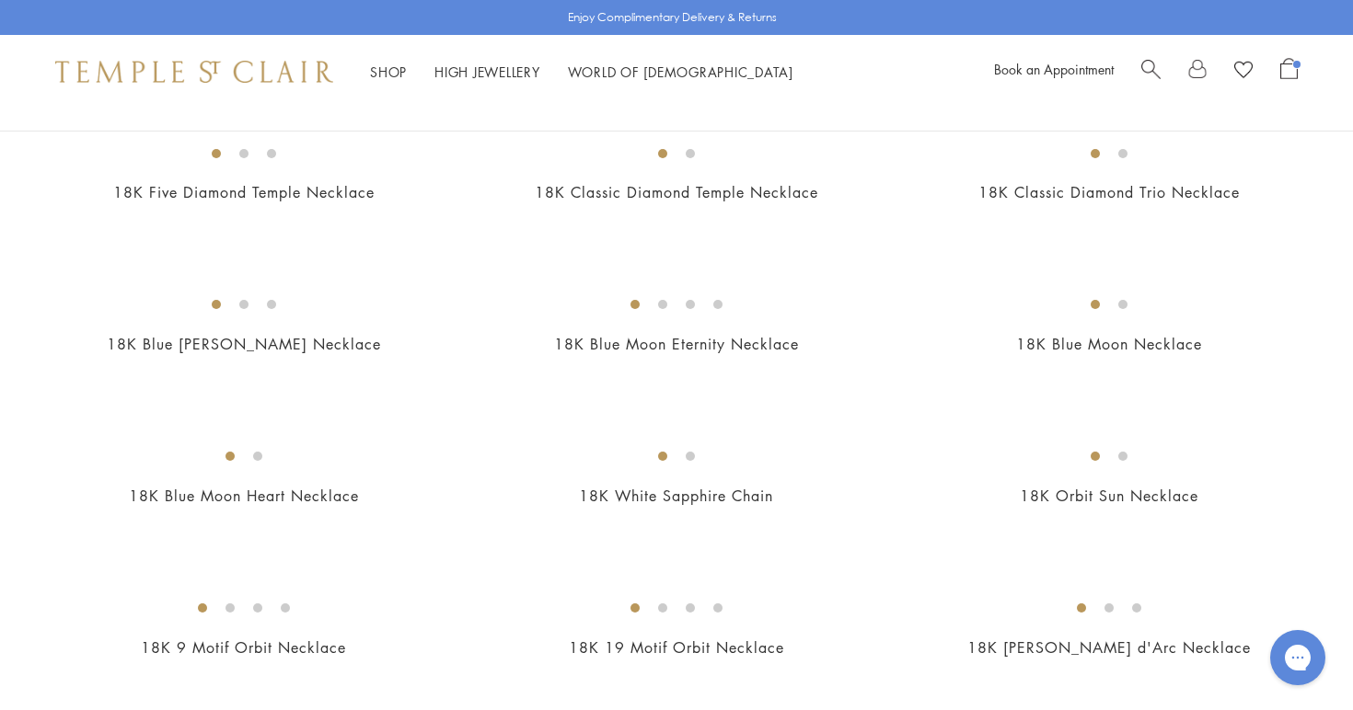
scroll to position [766, 0]
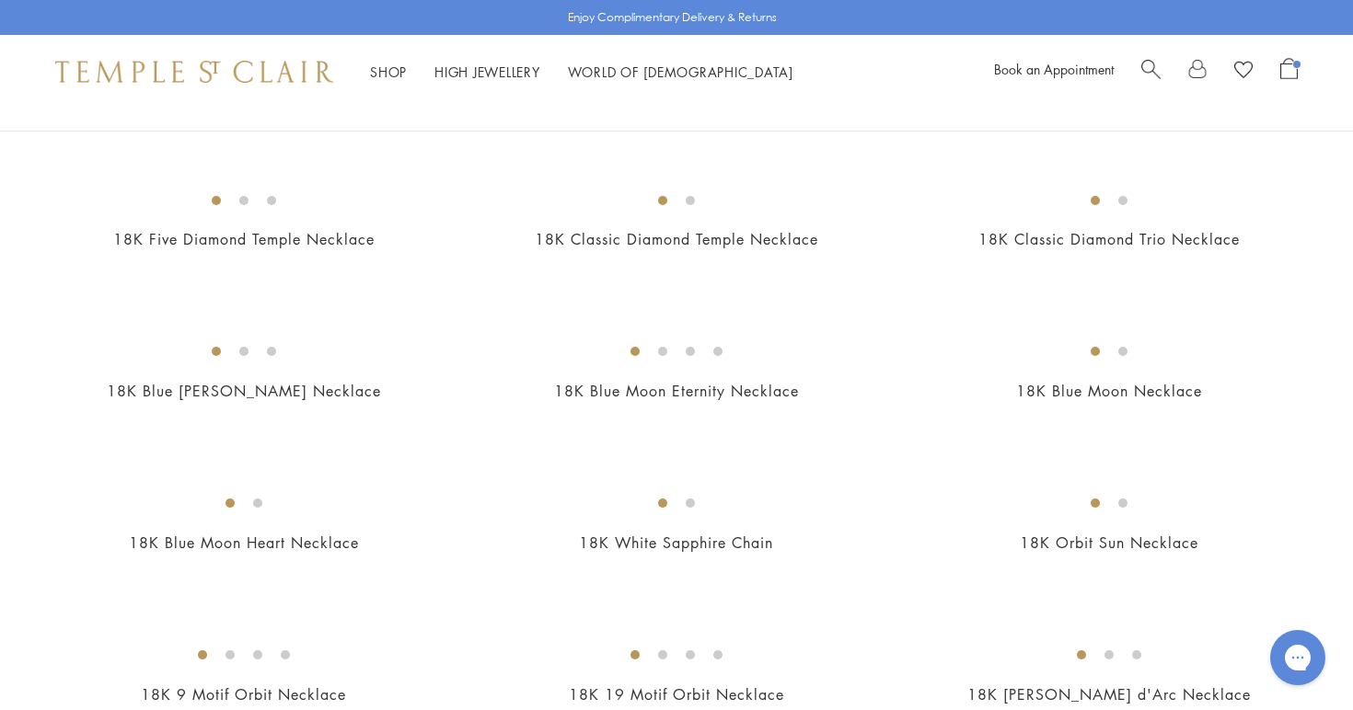
click at [0, 0] on img at bounding box center [0, 0] width 0 height 0
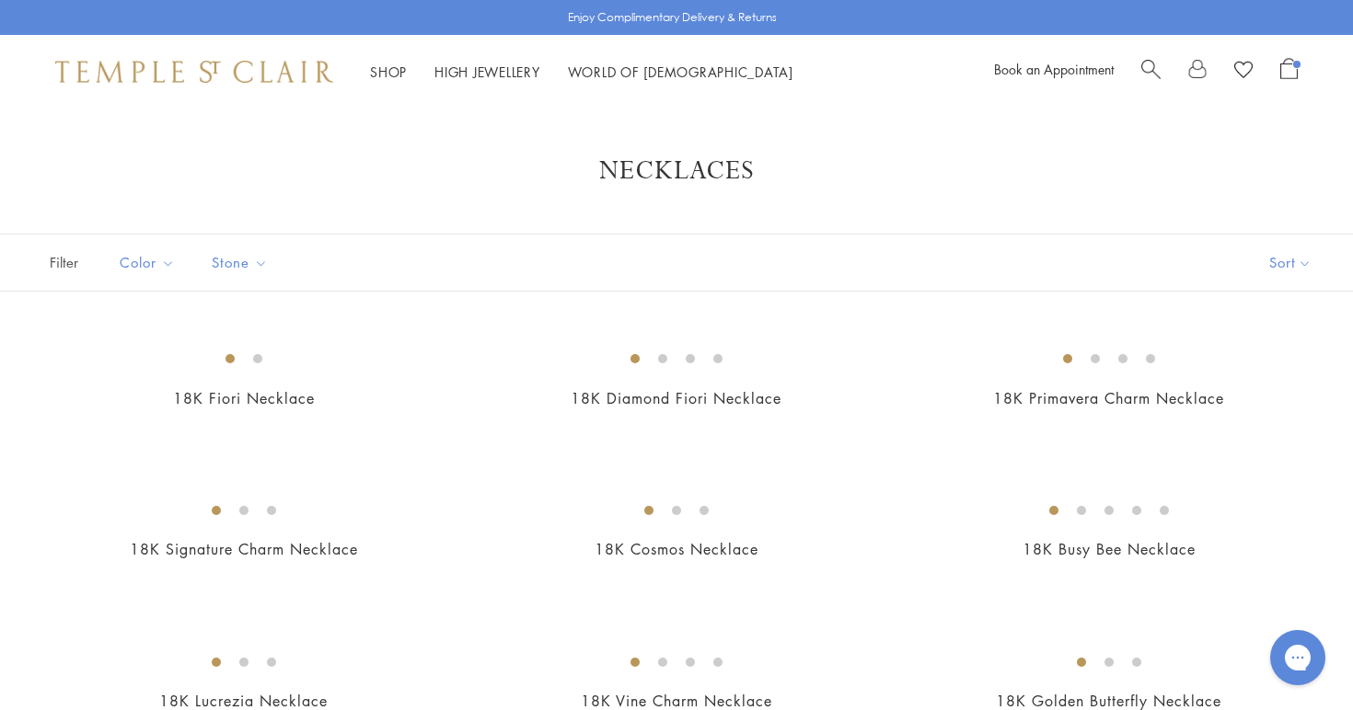
scroll to position [0, 0]
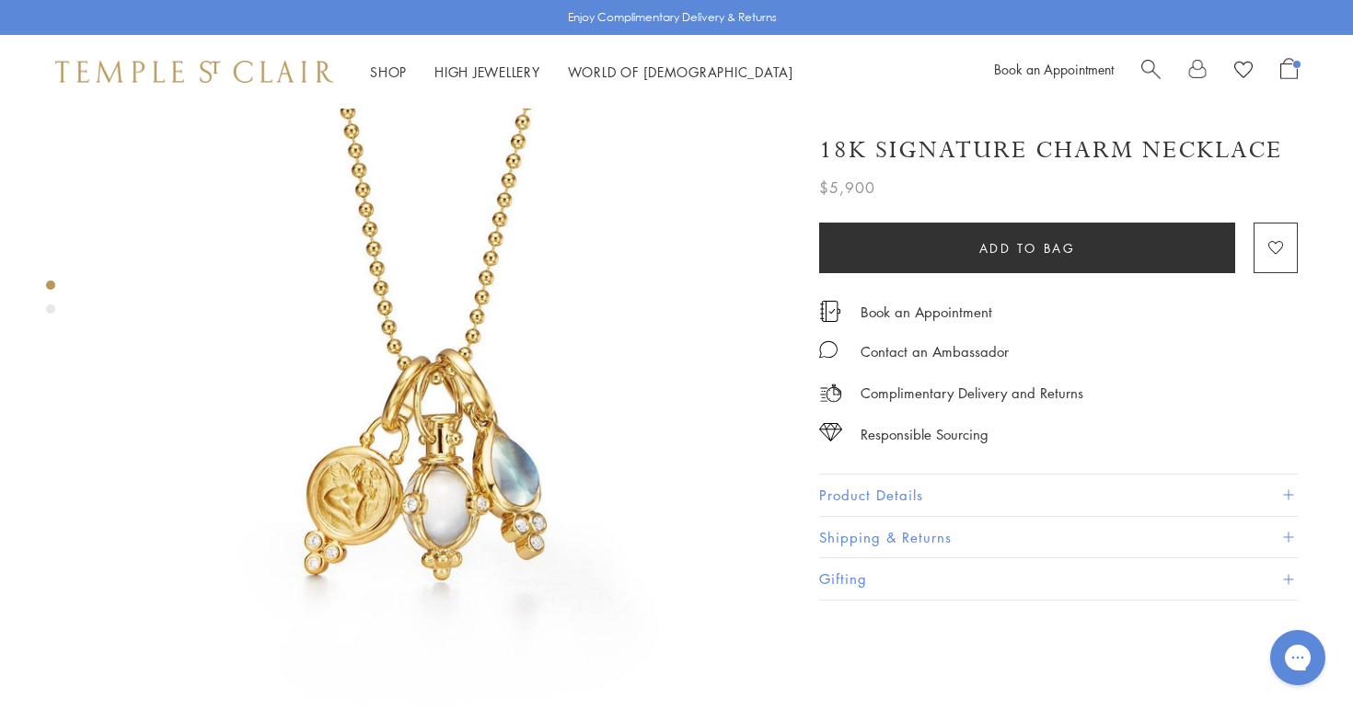
scroll to position [77, 0]
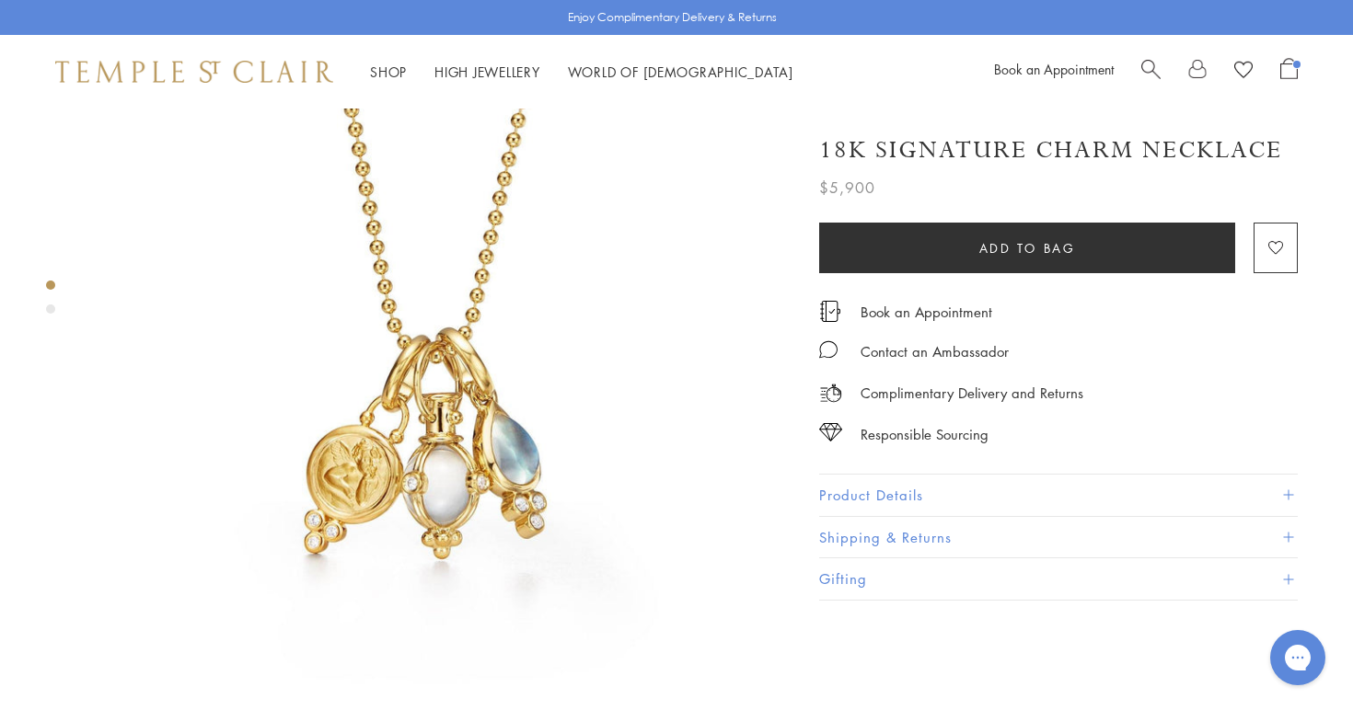
click at [1288, 490] on span at bounding box center [1288, 495] width 10 height 10
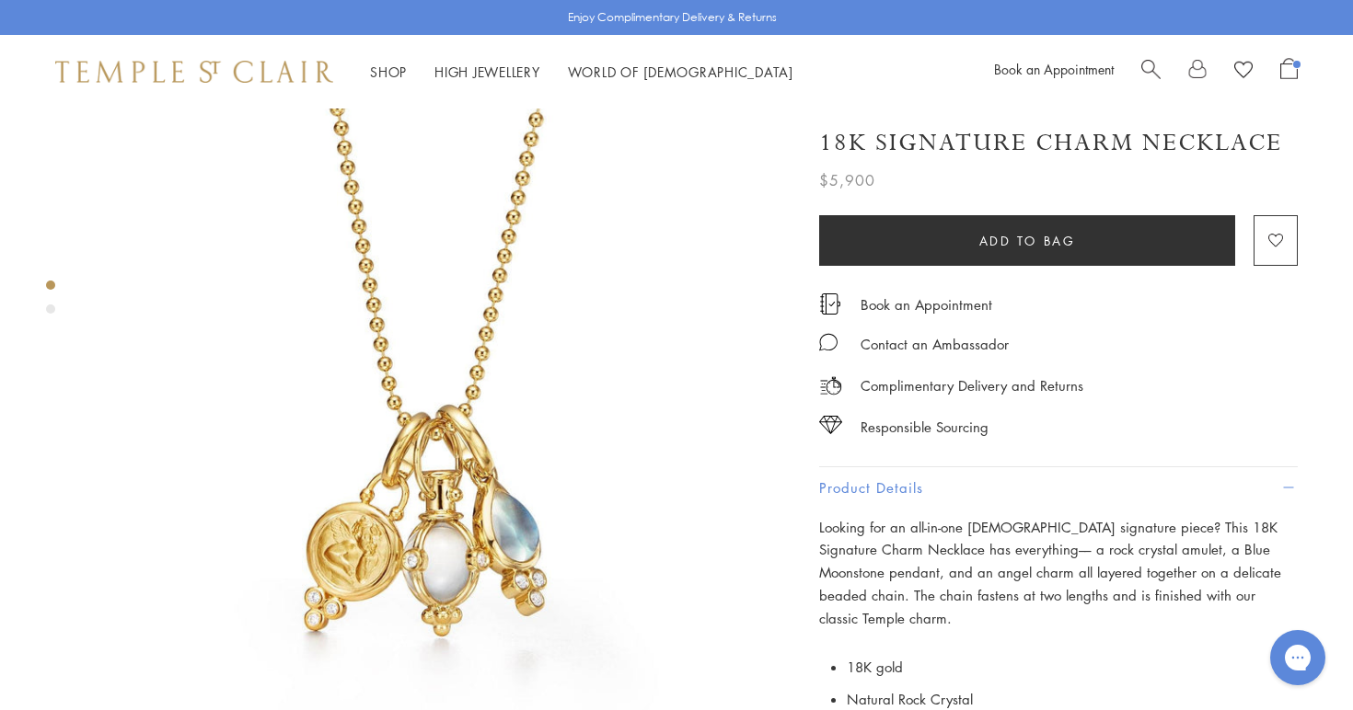
scroll to position [0, 0]
